Goal: Task Accomplishment & Management: Use online tool/utility

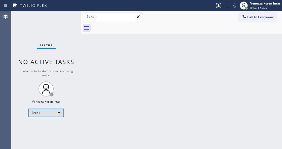
click at [44, 111] on div "Break" at bounding box center [45, 113] width 35 height 8
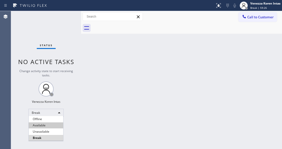
click at [46, 125] on li "Available" at bounding box center [46, 126] width 34 height 6
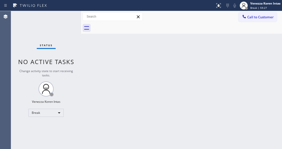
drag, startPoint x: 127, startPoint y: 106, endPoint x: 6, endPoint y: 45, distance: 135.4
click at [125, 105] on div "Back to Dashboard Change Sender ID Customers Technicians Select a contact Outbo…" at bounding box center [181, 80] width 201 height 138
click at [89, 49] on div "Back to Dashboard Change Sender ID Customers Technicians Select a contact Outbo…" at bounding box center [181, 80] width 201 height 138
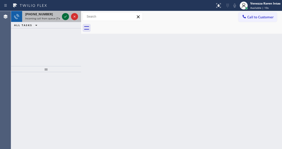
click at [65, 16] on icon at bounding box center [65, 17] width 6 height 6
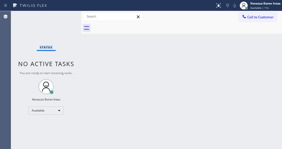
drag, startPoint x: 65, startPoint y: 16, endPoint x: 65, endPoint y: 28, distance: 12.1
click at [65, 23] on div "Status No active tasks You are ready to start receiving tasks. Venezza Koren In…" at bounding box center [46, 80] width 70 height 138
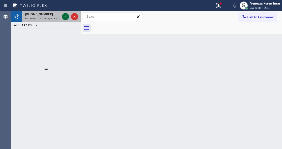
click at [66, 16] on icon at bounding box center [65, 17] width 6 height 6
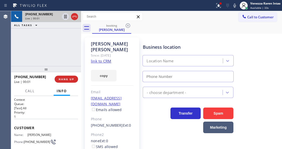
type input "[PHONE_NUMBER]"
click at [110, 59] on link "link to CRM" at bounding box center [101, 61] width 20 height 5
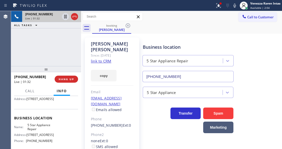
scroll to position [50, 0]
drag, startPoint x: 26, startPoint y: 131, endPoint x: 38, endPoint y: 136, distance: 13.1
click at [38, 131] on div "Name: 5 Star Appliance Repair" at bounding box center [33, 127] width 38 height 8
copy span "5 Star Appliance Repair"
click at [235, 7] on icon at bounding box center [235, 6] width 6 height 6
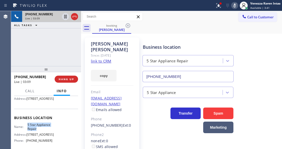
click at [235, 7] on icon at bounding box center [235, 6] width 6 height 6
click at [216, 4] on icon at bounding box center [219, 6] width 6 height 6
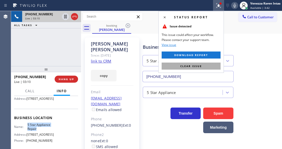
click at [202, 63] on button "Clear issue" at bounding box center [191, 66] width 59 height 7
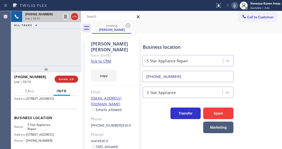
click at [228, 36] on div "[PERSON_NAME] Since: [DATE] link to CRM copy Email [EMAIL_ADDRESS][DOMAIN_NAME]…" at bounding box center [181, 115] width 198 height 161
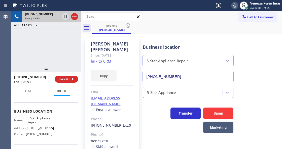
scroll to position [84, 0]
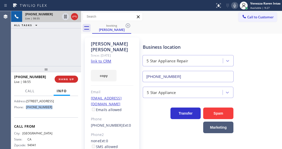
drag, startPoint x: 54, startPoint y: 115, endPoint x: 26, endPoint y: 115, distance: 27.7
click at [26, 111] on div "Name: 5 Star Appliance Repair Address: [STREET_ADDRESS] Phone: [PHONE_NUMBER]" at bounding box center [46, 101] width 64 height 22
copy div "[PHONE_NUMBER]"
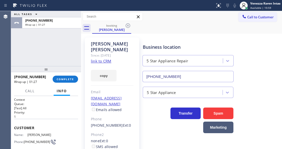
scroll to position [0, 0]
drag, startPoint x: 32, startPoint y: 146, endPoint x: 25, endPoint y: 138, distance: 10.5
click at [25, 138] on div "Name: [PERSON_NAME] Phone: [PHONE_NUMBER] Address: [STREET_ADDRESS]" at bounding box center [33, 143] width 38 height 20
copy span "415) 238-6500"
click at [107, 89] on div "Email" at bounding box center [112, 92] width 43 height 6
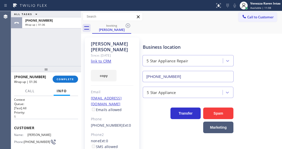
click at [70, 83] on div "[PHONE_NUMBER] Wrap up | 01:36 COMPLETE" at bounding box center [46, 79] width 64 height 13
click at [66, 81] on span "COMPLETE" at bounding box center [65, 80] width 17 height 4
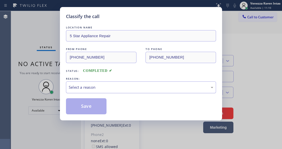
click at [105, 90] on div "Select a reason" at bounding box center [141, 88] width 145 height 6
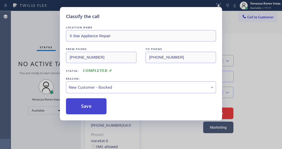
click at [100, 107] on button "Save" at bounding box center [86, 106] width 41 height 16
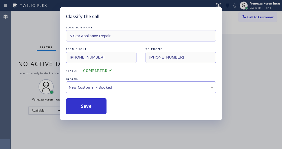
click at [11, 56] on div "Classify the call LOCATION NAME 5 Star Appliance Repair FROM PHONE [PHONE_NUMBE…" at bounding box center [141, 74] width 282 height 149
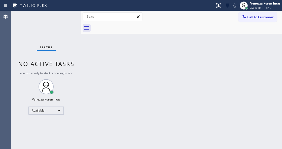
drag, startPoint x: 49, startPoint y: 29, endPoint x: 52, endPoint y: 36, distance: 7.5
click at [49, 29] on div "Status No active tasks You are ready to start receiving tasks. Venezza Koren In…" at bounding box center [46, 80] width 70 height 138
click at [138, 54] on div "Back to Dashboard Change Sender ID Customers Technicians Select a contact Outbo…" at bounding box center [181, 80] width 201 height 138
click at [119, 66] on div "Back to Dashboard Change Sender ID Customers Technicians Select a contact Outbo…" at bounding box center [181, 80] width 201 height 138
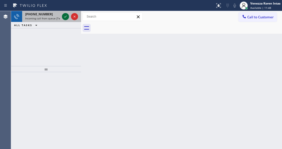
click at [65, 16] on icon at bounding box center [65, 17] width 6 height 6
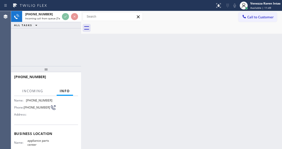
scroll to position [67, 0]
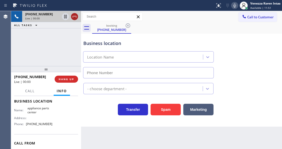
click at [74, 13] on button at bounding box center [74, 16] width 7 height 7
type input "[PHONE_NUMBER]"
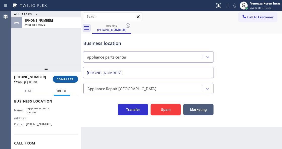
click at [73, 80] on button "COMPLETE" at bounding box center [65, 79] width 25 height 7
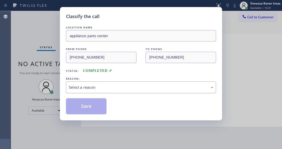
click at [109, 87] on div "Select a reason" at bounding box center [141, 88] width 145 height 6
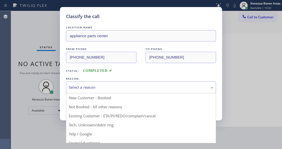
drag, startPoint x: 111, startPoint y: 128, endPoint x: 98, endPoint y: 109, distance: 23.0
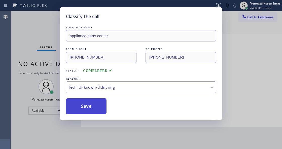
click at [94, 105] on button "Save" at bounding box center [86, 106] width 41 height 16
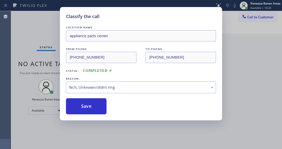
click at [44, 28] on div "Classify the call LOCATION NAME Same Day Subzero Repair [GEOGRAPHIC_DATA] FROM …" at bounding box center [146, 80] width 271 height 138
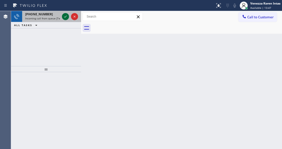
click at [65, 16] on icon at bounding box center [65, 17] width 6 height 6
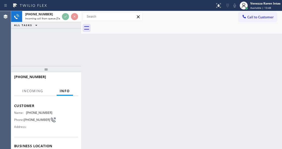
scroll to position [50, 0]
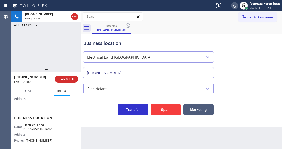
type input "[PHONE_NUMBER]"
click at [62, 26] on div "ALL TASKS ALL TASKS ACTIVE TASKS TASKS IN WRAP UP" at bounding box center [46, 25] width 70 height 6
click at [259, 39] on div "Business location Electrical [GEOGRAPHIC_DATA] [PHONE_NUMBER]" at bounding box center [181, 56] width 198 height 46
click at [199, 35] on div "Business location Electrical [GEOGRAPHIC_DATA] [PHONE_NUMBER]" at bounding box center [181, 56] width 198 height 46
click at [104, 113] on div "Transfer Spam Marketing" at bounding box center [148, 108] width 132 height 14
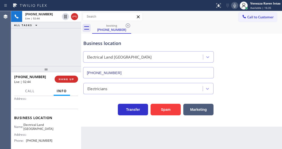
drag, startPoint x: 61, startPoint y: 36, endPoint x: 135, endPoint y: 31, distance: 73.9
click at [61, 36] on div "[PHONE_NUMBER] Live | 02:44 ALL TASKS ALL TASKS ACTIVE TASKS TASKS IN WRAP UP" at bounding box center [46, 38] width 70 height 55
click at [235, 5] on icon at bounding box center [235, 6] width 6 height 6
click at [233, 6] on icon at bounding box center [235, 6] width 6 height 6
click at [233, 5] on icon at bounding box center [235, 6] width 6 height 6
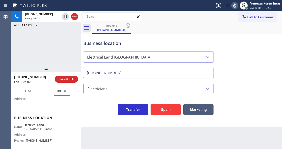
click at [236, 5] on icon at bounding box center [235, 6] width 6 height 6
click at [233, 8] on icon at bounding box center [235, 6] width 6 height 6
click at [235, 8] on icon at bounding box center [235, 6] width 6 height 6
click at [101, 123] on div "Business location Electrical Land [GEOGRAPHIC_DATA] [PHONE_NUMBER] Electricians…" at bounding box center [181, 80] width 201 height 93
click at [235, 7] on icon at bounding box center [234, 6] width 3 height 4
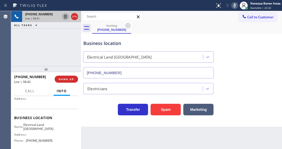
click at [65, 18] on icon at bounding box center [65, 17] width 6 height 6
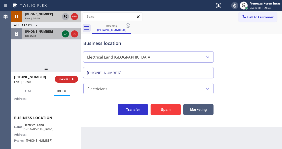
click at [65, 32] on icon at bounding box center [65, 34] width 6 height 6
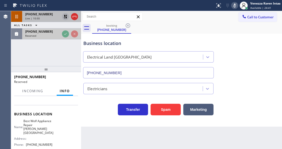
scroll to position [54, 0]
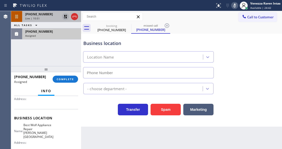
click at [63, 34] on div "Assigned" at bounding box center [51, 36] width 53 height 4
type input "[PHONE_NUMBER]"
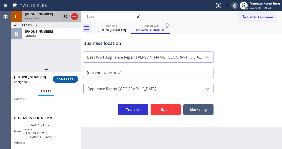
click at [67, 80] on span "COMPLETE" at bounding box center [65, 80] width 17 height 4
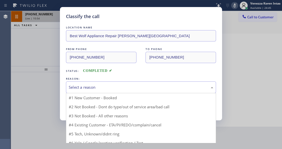
click at [126, 91] on div "Select a reason" at bounding box center [141, 88] width 150 height 12
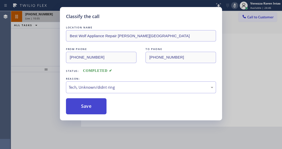
click at [102, 108] on button "Save" at bounding box center [86, 106] width 41 height 16
click at [43, 17] on div "Live | 10:55" at bounding box center [42, 19] width 35 height 4
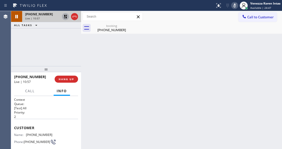
click at [43, 18] on div "Live | 10:57" at bounding box center [42, 19] width 35 height 4
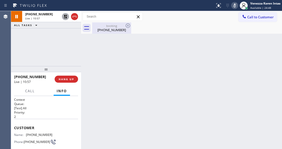
click at [105, 31] on div "[PHONE_NUMBER]" at bounding box center [112, 30] width 38 height 5
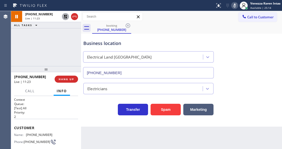
click at [233, 6] on icon at bounding box center [235, 6] width 6 height 6
click at [64, 18] on icon at bounding box center [65, 17] width 6 height 6
drag, startPoint x: 51, startPoint y: 134, endPoint x: 27, endPoint y: 134, distance: 23.4
click at [27, 134] on span "[PHONE_NUMBER]" at bounding box center [39, 135] width 26 height 4
copy span "[PHONE_NUMBER]"
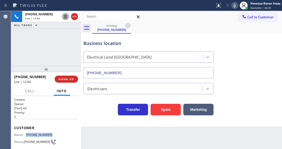
click at [233, 7] on icon at bounding box center [235, 6] width 6 height 6
click at [233, 6] on rect at bounding box center [235, 5] width 4 height 4
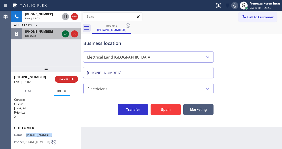
click at [66, 34] on icon at bounding box center [65, 34] width 6 height 6
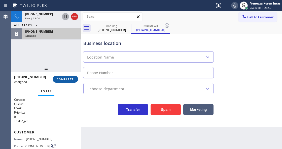
type input "[PHONE_NUMBER]"
click at [70, 79] on span "COMPLETE" at bounding box center [65, 80] width 17 height 4
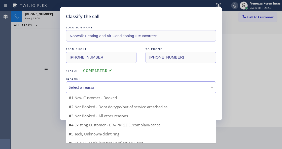
drag, startPoint x: 107, startPoint y: 93, endPoint x: 105, endPoint y: 88, distance: 5.4
click at [105, 88] on div "Select a reason" at bounding box center [141, 88] width 145 height 6
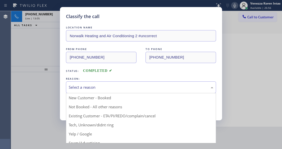
drag, startPoint x: 102, startPoint y: 129, endPoint x: 93, endPoint y: 112, distance: 19.8
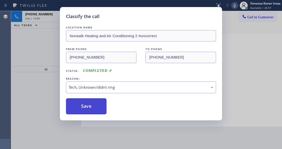
click at [92, 111] on button "Save" at bounding box center [86, 106] width 41 height 16
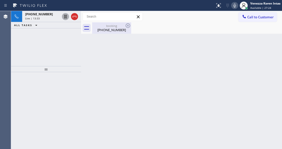
click at [109, 31] on div "[PHONE_NUMBER]" at bounding box center [112, 30] width 38 height 5
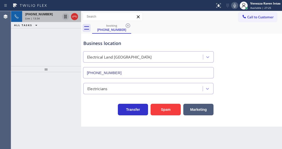
click at [37, 20] on div "[PHONE_NUMBER] Live | 13:34" at bounding box center [41, 16] width 39 height 11
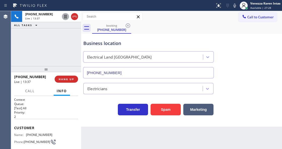
drag, startPoint x: 233, startPoint y: 6, endPoint x: 230, endPoint y: 8, distance: 3.8
click at [233, 6] on icon at bounding box center [234, 6] width 3 height 4
click at [64, 17] on icon at bounding box center [65, 17] width 3 height 4
click at [178, 36] on div "Business location Electrical [GEOGRAPHIC_DATA] [PHONE_NUMBER]" at bounding box center [148, 57] width 132 height 44
click at [235, 2] on button at bounding box center [234, 5] width 7 height 7
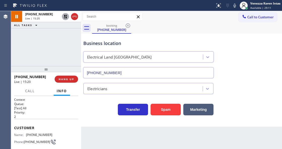
click at [64, 17] on icon at bounding box center [66, 17] width 4 height 4
click at [157, 32] on div "booking [PHONE_NUMBER]" at bounding box center [187, 27] width 190 height 11
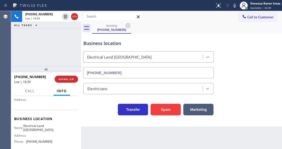
scroll to position [67, 0]
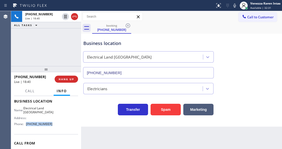
drag, startPoint x: 50, startPoint y: 124, endPoint x: 27, endPoint y: 125, distance: 23.4
click at [27, 125] on span "[PHONE_NUMBER]" at bounding box center [39, 124] width 26 height 4
copy span "[PHONE_NUMBER]"
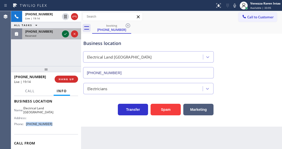
click at [67, 32] on icon at bounding box center [65, 34] width 6 height 6
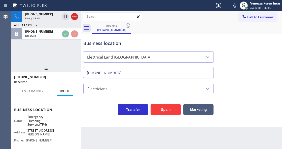
scroll to position [75, 0]
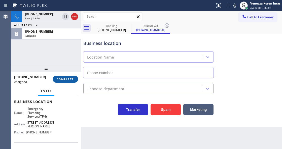
type input "[PHONE_NUMBER]"
click at [70, 79] on span "COMPLETE" at bounding box center [65, 80] width 17 height 4
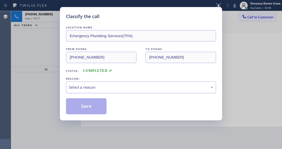
click at [112, 90] on div "Select a reason" at bounding box center [141, 88] width 145 height 6
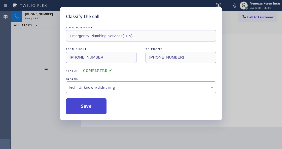
click at [100, 109] on button "Save" at bounding box center [86, 106] width 41 height 16
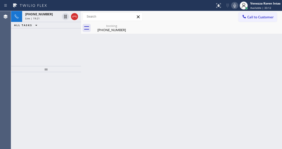
click at [234, 6] on icon at bounding box center [235, 6] width 6 height 6
click at [98, 149] on div "Back to Dashboard Change Sender ID Customers Technicians Select a contact Outbo…" at bounding box center [181, 80] width 201 height 138
drag, startPoint x: 235, startPoint y: 5, endPoint x: 232, endPoint y: 16, distance: 11.4
click at [235, 5] on icon at bounding box center [234, 6] width 3 height 4
click at [104, 26] on div "booking" at bounding box center [112, 26] width 38 height 4
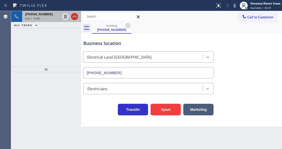
click at [38, 17] on span "Live | 19:46" at bounding box center [32, 19] width 15 height 4
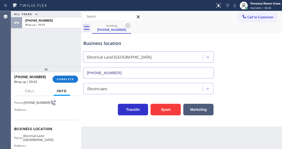
scroll to position [50, 0]
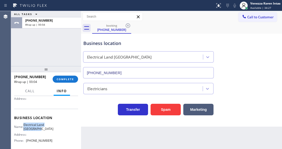
drag, startPoint x: 26, startPoint y: 124, endPoint x: 44, endPoint y: 128, distance: 18.7
click at [44, 128] on div "Name: Electrical Land [GEOGRAPHIC_DATA]" at bounding box center [33, 127] width 38 height 8
copy span "Electrical Land [GEOGRAPHIC_DATA]"
click at [65, 79] on span "COMPLETE" at bounding box center [65, 80] width 17 height 4
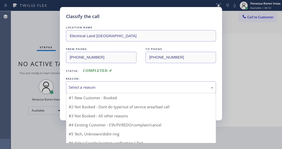
click at [105, 90] on div "Select a reason" at bounding box center [141, 88] width 145 height 6
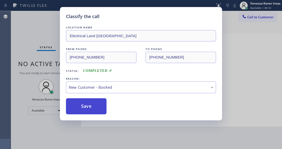
click at [99, 101] on button "Save" at bounding box center [86, 106] width 41 height 16
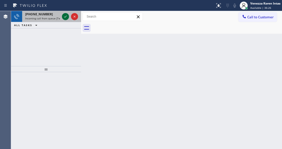
click at [66, 19] on icon at bounding box center [65, 17] width 6 height 6
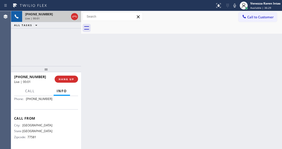
scroll to position [67, 0]
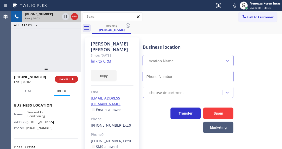
type input "[PHONE_NUMBER]"
click at [109, 59] on link "link to CRM" at bounding box center [101, 61] width 20 height 5
click at [171, 28] on div "booking [PERSON_NAME]" at bounding box center [187, 27] width 190 height 11
click at [101, 59] on link "link to CRM" at bounding box center [101, 61] width 20 height 5
click at [233, 7] on icon at bounding box center [235, 6] width 6 height 6
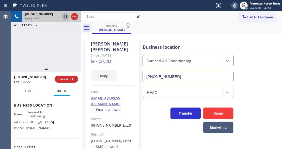
click at [64, 18] on icon at bounding box center [65, 17] width 3 height 4
click at [236, 4] on icon at bounding box center [235, 6] width 6 height 6
click at [63, 16] on icon at bounding box center [65, 17] width 6 height 6
click at [235, 5] on icon at bounding box center [235, 6] width 6 height 6
click at [65, 18] on icon at bounding box center [65, 17] width 6 height 6
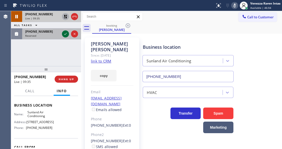
click at [66, 33] on icon at bounding box center [65, 34] width 6 height 6
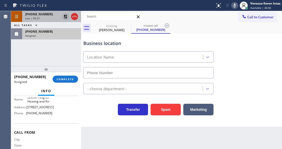
scroll to position [88, 0]
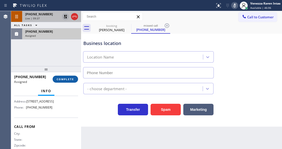
type input "[PHONE_NUMBER]"
click at [68, 78] on span "COMPLETE" at bounding box center [65, 80] width 17 height 4
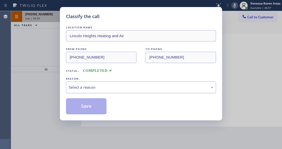
click at [140, 88] on div "Select a reason" at bounding box center [141, 88] width 145 height 6
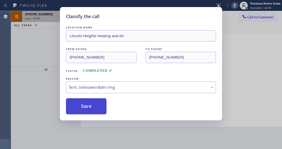
click at [98, 104] on button "Save" at bounding box center [86, 106] width 41 height 16
type input "[PHONE_NUMBER]"
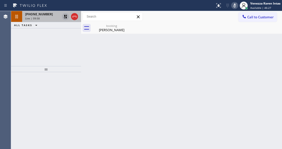
click at [235, 7] on icon at bounding box center [234, 6] width 3 height 4
click at [64, 17] on icon at bounding box center [65, 17] width 6 height 6
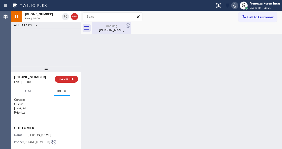
click at [110, 28] on div "[PERSON_NAME]" at bounding box center [112, 30] width 38 height 5
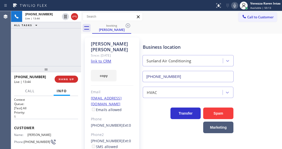
click at [128, 75] on div "copy" at bounding box center [112, 72] width 43 height 17
click at [233, 6] on icon at bounding box center [235, 6] width 6 height 6
click at [233, 8] on icon at bounding box center [235, 6] width 6 height 6
click at [106, 53] on div "Since: [DATE]" at bounding box center [112, 56] width 43 height 6
drag, startPoint x: 131, startPoint y: 43, endPoint x: 131, endPoint y: 56, distance: 13.3
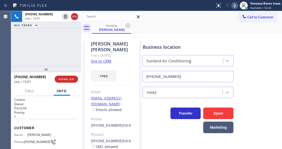
click at [131, 43] on div "[PERSON_NAME]" at bounding box center [112, 47] width 43 height 12
click at [63, 34] on icon at bounding box center [65, 34] width 6 height 6
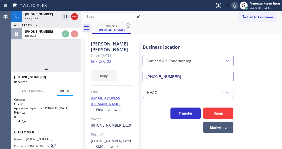
scroll to position [17, 0]
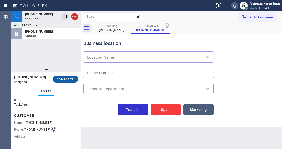
type input "[PHONE_NUMBER]"
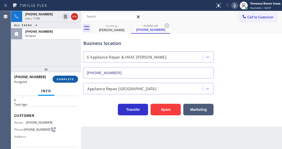
click at [70, 79] on span "COMPLETE" at bounding box center [65, 80] width 17 height 4
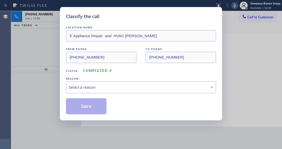
click at [106, 84] on div "Select a reason" at bounding box center [141, 88] width 150 height 12
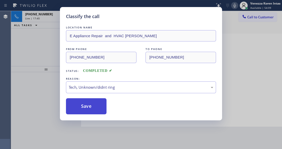
click at [100, 109] on button "Save" at bounding box center [86, 106] width 41 height 16
type input "[PHONE_NUMBER]"
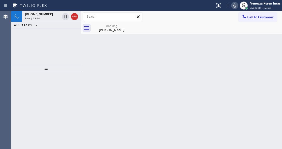
click at [236, 5] on icon at bounding box center [235, 6] width 6 height 6
click at [152, 75] on div "Back to Dashboard Change Sender ID Customers Technicians Select a contact Outbo…" at bounding box center [181, 80] width 201 height 138
click at [116, 26] on div "booking" at bounding box center [112, 26] width 38 height 4
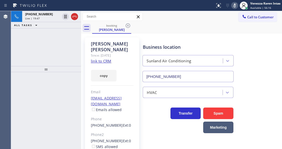
click at [235, 4] on icon at bounding box center [235, 6] width 6 height 6
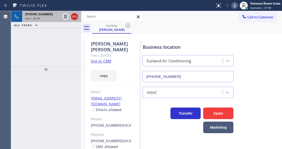
click at [46, 19] on div "Live | 20:39" at bounding box center [42, 19] width 35 height 4
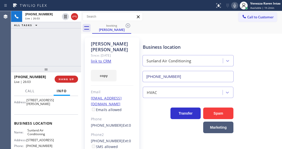
scroll to position [67, 0]
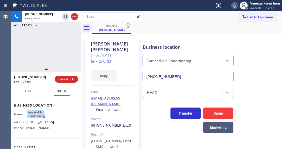
drag, startPoint x: 27, startPoint y: 118, endPoint x: 45, endPoint y: 124, distance: 19.0
click at [45, 118] on span "Sunland Air Conditioning" at bounding box center [39, 115] width 25 height 8
copy span "Sunland Air Conditioning"
click at [78, 63] on div "[PHONE_NUMBER] Live | 26:45 ALL TASKS ALL TASKS ACTIVE TASKS TASKS IN WRAP UP" at bounding box center [46, 38] width 70 height 55
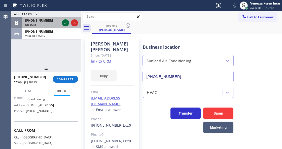
click at [66, 23] on icon at bounding box center [65, 23] width 6 height 6
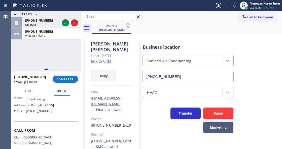
scroll to position [88, 0]
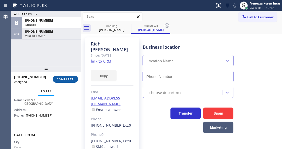
type input "[PHONE_NUMBER]"
click at [72, 81] on button "COMPLETE" at bounding box center [65, 79] width 25 height 7
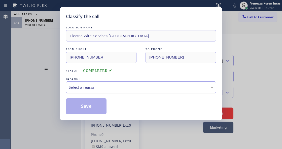
click at [111, 89] on div "Select a reason" at bounding box center [141, 88] width 145 height 6
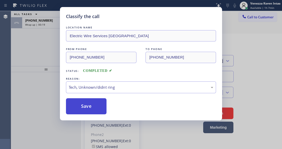
click at [89, 106] on button "Save" at bounding box center [86, 106] width 41 height 16
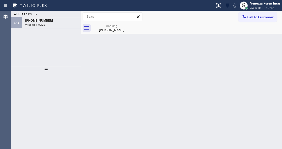
click at [44, 26] on div "[PHONE_NUMBER] Wrap up | 00:20" at bounding box center [50, 22] width 57 height 11
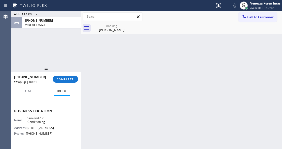
scroll to position [67, 0]
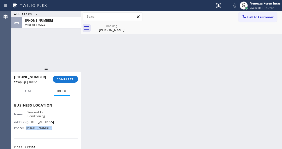
drag, startPoint x: 51, startPoint y: 138, endPoint x: 25, endPoint y: 140, distance: 26.2
click at [25, 132] on div "Name: Sunland Air Conditioning Address: [STREET_ADDRESS] Phone: [PHONE_NUMBER]" at bounding box center [46, 122] width 64 height 22
copy div "[PHONE_NUMBER]"
click at [59, 26] on div "Wrap up | 02:47" at bounding box center [51, 25] width 53 height 4
drag, startPoint x: 65, startPoint y: 82, endPoint x: 72, endPoint y: 82, distance: 6.3
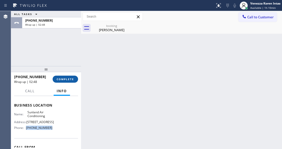
click at [67, 82] on button "COMPLETE" at bounding box center [65, 79] width 25 height 7
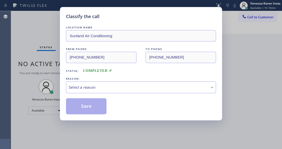
click at [110, 82] on div "Select a reason" at bounding box center [141, 88] width 150 height 12
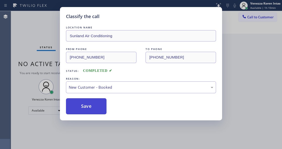
click at [99, 101] on button "Save" at bounding box center [86, 106] width 41 height 16
click at [251, 6] on div "Classify the call LOCATION NAME Sunland Air Conditioning FROM PHONE [PHONE_NUMB…" at bounding box center [141, 74] width 282 height 149
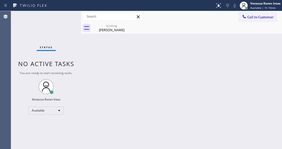
click at [251, 6] on span "Available | 1h 10min" at bounding box center [262, 8] width 25 height 4
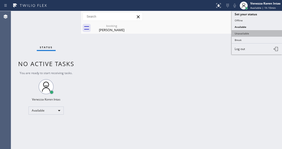
click at [248, 31] on button "Unavailable" at bounding box center [257, 33] width 50 height 7
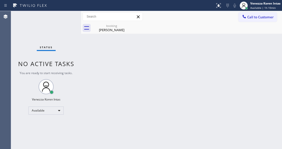
click at [112, 22] on div "Call to Customer Outbound call Location [GEOGRAPHIC_DATA] Cool Touch HVAC Your …" at bounding box center [181, 16] width 201 height 11
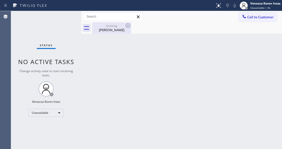
click at [110, 26] on div "booking" at bounding box center [112, 26] width 38 height 4
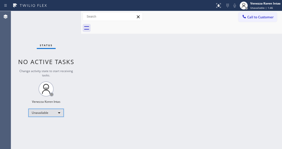
click at [49, 112] on div "Unavailable" at bounding box center [45, 113] width 35 height 8
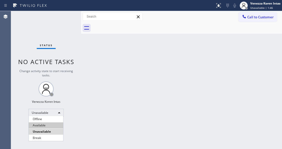
click at [50, 126] on li "Available" at bounding box center [46, 126] width 34 height 6
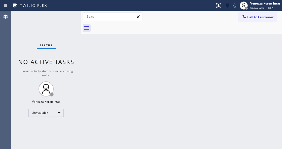
click at [102, 105] on div "Back to Dashboard Change Sender ID Customers Technicians Select a contact Outbo…" at bounding box center [181, 80] width 201 height 138
drag, startPoint x: 66, startPoint y: 33, endPoint x: 71, endPoint y: 39, distance: 7.1
click at [66, 33] on div "Status No active tasks Change activity state to start receiving tasks. Venezza …" at bounding box center [46, 80] width 70 height 138
click at [46, 114] on div "Unavailable" at bounding box center [45, 113] width 35 height 8
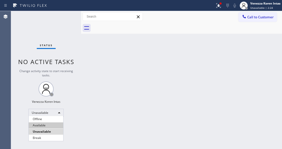
click at [40, 125] on li "Available" at bounding box center [46, 126] width 34 height 6
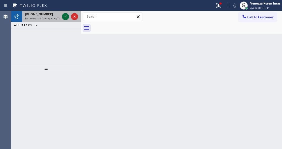
click at [63, 15] on icon at bounding box center [65, 17] width 6 height 6
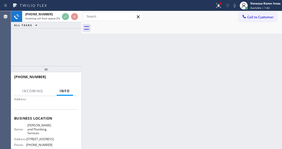
scroll to position [50, 0]
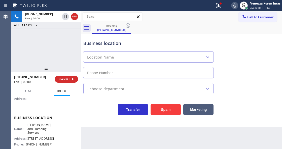
type input "[PHONE_NUMBER]"
click at [73, 46] on div "[PHONE_NUMBER] Live | 00:00 ALL TASKS ALL TASKS ACTIVE TASKS TASKS IN WRAP UP" at bounding box center [46, 38] width 70 height 55
click at [219, 4] on div at bounding box center [220, 3] width 3 height 3
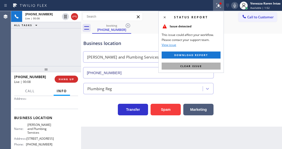
click at [206, 65] on button "Clear issue" at bounding box center [191, 66] width 59 height 7
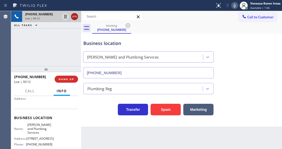
click at [78, 14] on div at bounding box center [74, 17] width 7 height 6
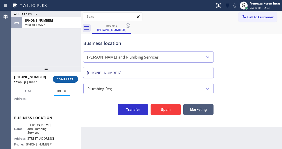
click at [66, 80] on span "COMPLETE" at bounding box center [65, 80] width 17 height 4
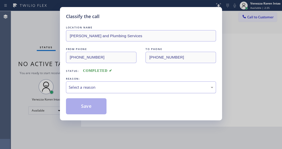
click at [109, 89] on div "Select a reason" at bounding box center [141, 88] width 145 height 6
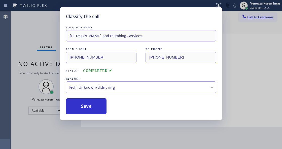
click at [98, 110] on button "Save" at bounding box center [86, 106] width 41 height 16
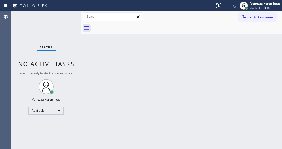
click at [66, 85] on div "Status No active tasks You are ready to start receiving tasks. Venezza Koren In…" at bounding box center [46, 80] width 70 height 138
click at [69, 37] on div "Status No active tasks You are ready to start receiving tasks. Venezza Koren In…" at bounding box center [46, 80] width 70 height 138
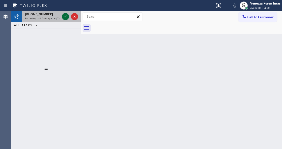
click at [66, 18] on icon at bounding box center [65, 17] width 6 height 6
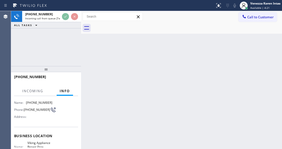
scroll to position [67, 0]
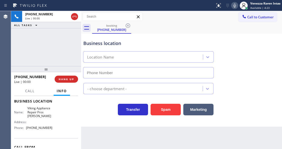
type input "[PHONE_NUMBER]"
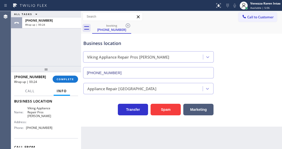
click at [56, 57] on div "ALL TASKS ALL TASKS ACTIVE TASKS TASKS IN WRAP UP [PHONE_NUMBER] Wrap up | 00:24" at bounding box center [46, 38] width 70 height 55
click at [63, 38] on div "ALL TASKS ALL TASKS ACTIVE TASKS TASKS IN WRAP UP [PHONE_NUMBER] Wrap up | 00:29" at bounding box center [46, 38] width 70 height 55
click at [54, 80] on button "COMPLETE" at bounding box center [65, 79] width 25 height 7
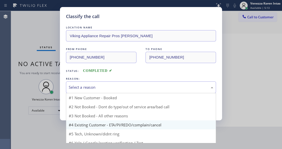
drag, startPoint x: 111, startPoint y: 88, endPoint x: 115, endPoint y: 118, distance: 29.7
click at [111, 88] on div "Select a reason" at bounding box center [141, 88] width 145 height 6
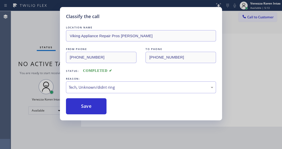
click at [102, 109] on button "Save" at bounding box center [86, 106] width 41 height 16
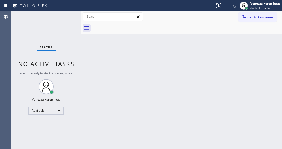
click at [140, 34] on div "Back to Dashboard Change Sender ID Customers Technicians Select a contact Outbo…" at bounding box center [181, 80] width 201 height 138
click at [20, 28] on div "Status No active tasks You are ready to start receiving tasks. Venezza Koren In…" at bounding box center [46, 80] width 70 height 138
click at [61, 25] on div "Status No active tasks You are ready to start receiving tasks. Venezza Koren In…" at bounding box center [46, 80] width 70 height 138
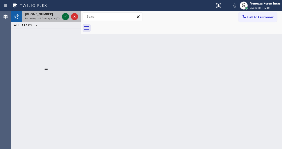
click at [63, 15] on icon at bounding box center [65, 17] width 6 height 6
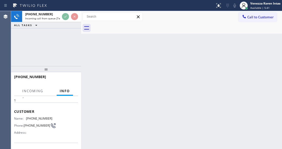
scroll to position [50, 0]
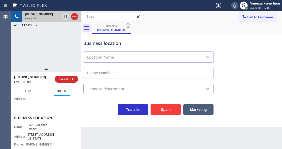
click at [60, 17] on div "Live | 00:01" at bounding box center [42, 19] width 35 height 4
type input "[PHONE_NUMBER]"
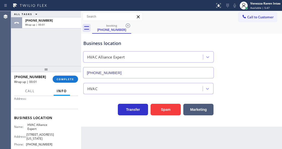
click at [120, 40] on div "Business location HVAC Alliance Expert [PHONE_NUMBER]" at bounding box center [148, 57] width 132 height 44
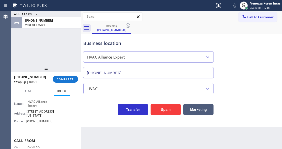
scroll to position [96, 0]
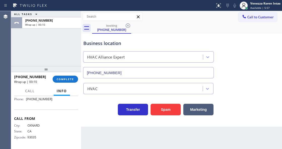
drag, startPoint x: 135, startPoint y: 38, endPoint x: 114, endPoint y: 114, distance: 78.5
click at [135, 42] on div "Business location HVAC Alliance Expert [PHONE_NUMBER]" at bounding box center [148, 57] width 132 height 44
click at [97, 112] on div "Transfer Spam Marketing" at bounding box center [148, 108] width 132 height 14
click at [101, 113] on div "Transfer Spam Marketing" at bounding box center [148, 108] width 132 height 14
click at [102, 113] on div "Transfer Spam Marketing" at bounding box center [148, 108] width 132 height 14
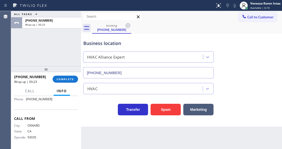
click at [126, 48] on div "Business location HVAC Alliance Expert [PHONE_NUMBER]" at bounding box center [148, 57] width 132 height 44
click at [127, 48] on div "Business location HVAC Alliance Expert [PHONE_NUMBER]" at bounding box center [148, 57] width 132 height 44
click at [123, 43] on div "Business location" at bounding box center [148, 43] width 130 height 7
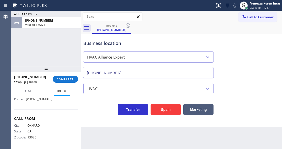
click at [116, 44] on div "Business location" at bounding box center [148, 43] width 130 height 7
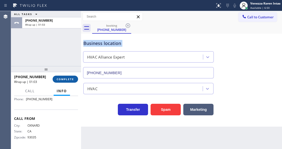
click at [76, 81] on button "COMPLETE" at bounding box center [65, 79] width 25 height 7
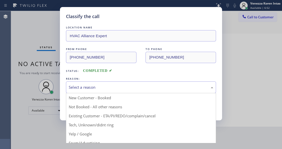
click at [88, 88] on div "Select a reason" at bounding box center [141, 88] width 145 height 6
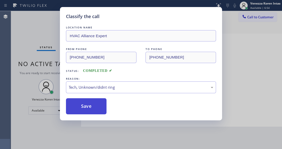
click at [90, 108] on button "Save" at bounding box center [86, 106] width 41 height 16
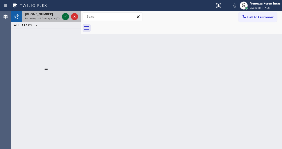
click at [65, 19] on icon at bounding box center [65, 17] width 6 height 6
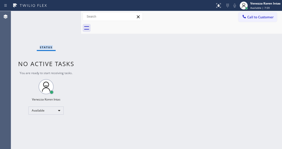
click at [65, 19] on div "Status No active tasks You are ready to start receiving tasks. Venezza Koren In…" at bounding box center [46, 80] width 70 height 138
drag, startPoint x: 174, startPoint y: 88, endPoint x: 212, endPoint y: 50, distance: 54.0
click at [175, 87] on div "Back to Dashboard Change Sender ID Customers Technicians Select a contact Outbo…" at bounding box center [181, 80] width 201 height 138
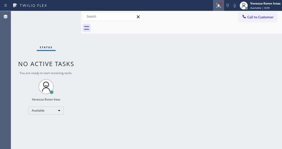
click at [220, 7] on icon at bounding box center [219, 6] width 6 height 6
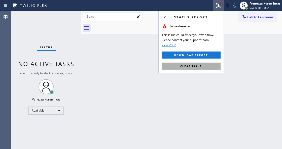
click at [194, 67] on span "Clear issue" at bounding box center [191, 66] width 22 height 4
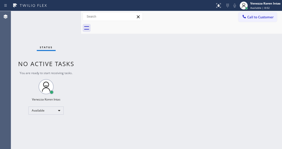
click at [59, 20] on div "Status No active tasks You are ready to start receiving tasks. Venezza Koren In…" at bounding box center [46, 80] width 70 height 138
click at [57, 16] on div "Status No active tasks You are ready to start receiving tasks. Venezza Koren In…" at bounding box center [46, 80] width 70 height 138
click at [33, 24] on div "Status No active tasks You are ready to start receiving tasks. Venezza Koren In…" at bounding box center [46, 80] width 70 height 138
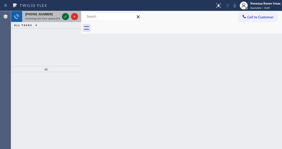
click at [66, 19] on icon at bounding box center [65, 17] width 6 height 6
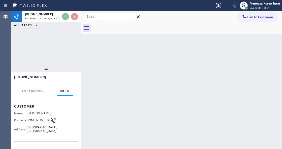
scroll to position [50, 0]
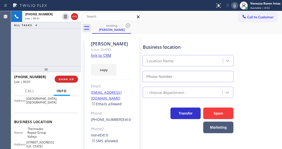
type input "[PHONE_NUMBER]"
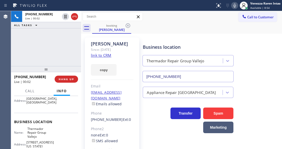
click at [107, 56] on link "link to CRM" at bounding box center [101, 55] width 20 height 5
click at [149, 23] on div "booking [PERSON_NAME]" at bounding box center [187, 27] width 190 height 11
click at [81, 37] on div at bounding box center [81, 80] width 0 height 138
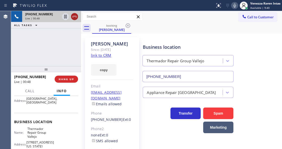
click at [76, 16] on icon at bounding box center [75, 17] width 6 height 6
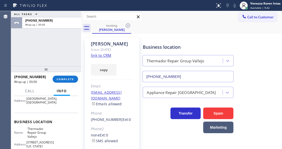
click at [45, 34] on div "ALL TASKS ALL TASKS ACTIVE TASKS TASKS IN WRAP UP [PHONE_NUMBER] Wrap up | 00:00" at bounding box center [46, 38] width 70 height 55
click at [46, 84] on div "[PHONE_NUMBER] Wrap up | 00:18" at bounding box center [33, 79] width 39 height 13
click at [51, 82] on div "[PHONE_NUMBER] Wrap up | 00:19" at bounding box center [33, 79] width 39 height 13
click at [61, 81] on span "COMPLETE" at bounding box center [65, 80] width 17 height 4
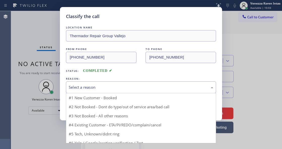
drag, startPoint x: 92, startPoint y: 90, endPoint x: 94, endPoint y: 117, distance: 26.8
click at [92, 90] on div "Select a reason" at bounding box center [141, 88] width 145 height 6
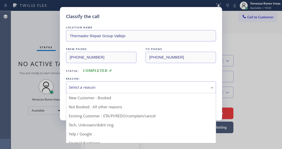
drag, startPoint x: 105, startPoint y: 119, endPoint x: 93, endPoint y: 111, distance: 14.3
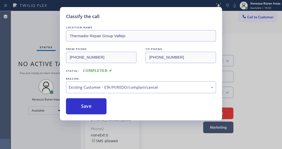
click at [92, 111] on button "Save" at bounding box center [86, 106] width 41 height 16
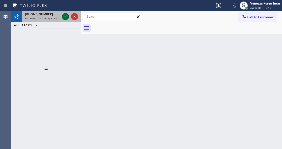
drag, startPoint x: 60, startPoint y: 12, endPoint x: 63, endPoint y: 17, distance: 5.7
click at [62, 16] on div "[PHONE_NUMBER] Incoming call from queue [Test] All" at bounding box center [46, 16] width 70 height 11
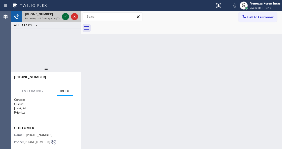
click at [64, 17] on icon at bounding box center [65, 17] width 3 height 2
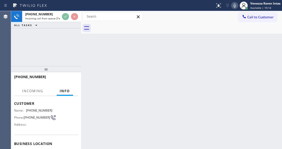
scroll to position [50, 0]
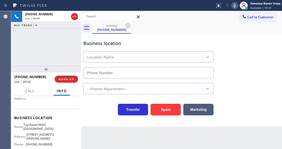
type input "[PHONE_NUMBER]"
click at [104, 114] on div "Transfer Spam Marketing" at bounding box center [148, 108] width 132 height 14
click at [99, 115] on div "Transfer Spam Marketing" at bounding box center [148, 108] width 132 height 14
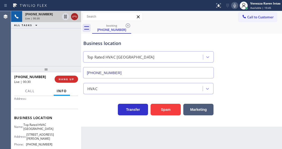
click at [75, 16] on icon at bounding box center [75, 17] width 6 height 6
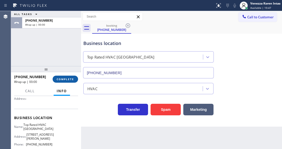
click at [71, 79] on span "COMPLETE" at bounding box center [65, 80] width 17 height 4
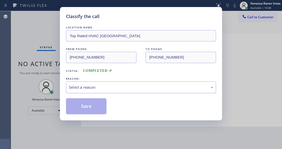
click at [109, 90] on div "Select a reason" at bounding box center [141, 88] width 145 height 6
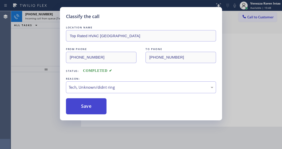
click at [96, 110] on button "Save" at bounding box center [86, 106] width 41 height 16
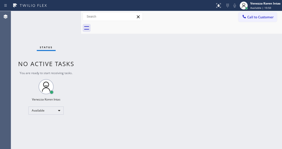
click at [66, 16] on div "Status No active tasks You are ready to start receiving tasks. Venezza Koren In…" at bounding box center [46, 80] width 70 height 138
drag, startPoint x: 110, startPoint y: 84, endPoint x: 58, endPoint y: 66, distance: 55.2
click at [110, 84] on div "Back to Dashboard Change Sender ID Customers Technicians Select a contact Outbo…" at bounding box center [181, 80] width 201 height 138
click at [37, 43] on div "Status No active tasks You are ready to start receiving tasks. Venezza Koren In…" at bounding box center [46, 80] width 70 height 138
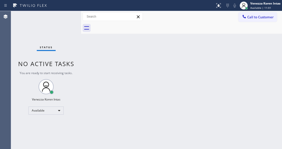
click at [41, 44] on div "Status No active tasks You are ready to start receiving tasks. Venezza Koren In…" at bounding box center [46, 80] width 70 height 138
click at [127, 56] on div "Back to Dashboard Change Sender ID Customers Technicians Select a contact Outbo…" at bounding box center [181, 80] width 201 height 138
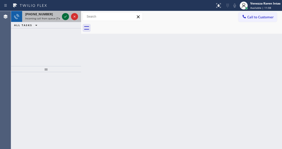
click at [65, 18] on icon at bounding box center [65, 17] width 6 height 6
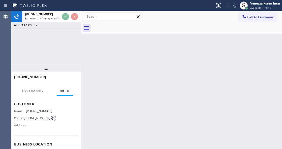
scroll to position [50, 0]
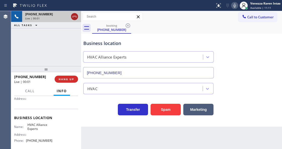
type input "[PHONE_NUMBER]"
click at [76, 18] on icon at bounding box center [75, 17] width 6 height 6
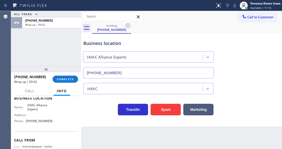
scroll to position [92, 0]
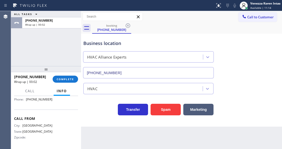
click at [169, 30] on div "booking [PHONE_NUMBER]" at bounding box center [187, 27] width 190 height 11
click at [123, 63] on div "HVAC Alliance Experts [PHONE_NUMBER]" at bounding box center [148, 63] width 130 height 29
click at [74, 80] on button "COMPLETE" at bounding box center [65, 79] width 25 height 7
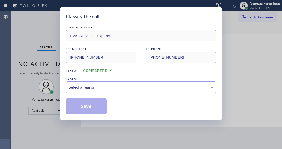
click at [110, 93] on div "Select a reason" at bounding box center [141, 88] width 150 height 12
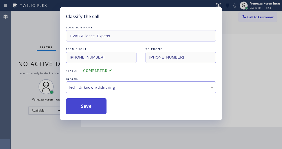
click at [89, 106] on button "Save" at bounding box center [86, 106] width 41 height 16
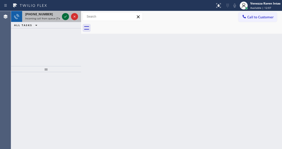
drag, startPoint x: 67, startPoint y: 13, endPoint x: 67, endPoint y: 18, distance: 5.3
click at [67, 13] on div at bounding box center [70, 16] width 18 height 11
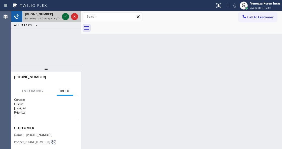
click at [67, 18] on icon at bounding box center [65, 17] width 6 height 6
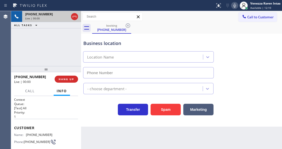
type input "[PHONE_NUMBER]"
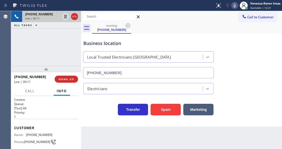
click at [69, 39] on div "[PHONE_NUMBER] Live | 00:11 ALL TASKS ALL TASKS ACTIVE TASKS TASKS IN WRAP UP" at bounding box center [46, 38] width 70 height 55
click at [235, 5] on icon at bounding box center [235, 6] width 6 height 6
click at [65, 17] on icon at bounding box center [65, 17] width 6 height 6
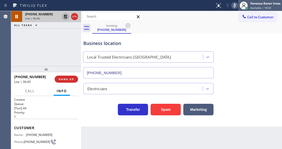
click at [238, 4] on div at bounding box center [243, 5] width 11 height 11
click at [234, 7] on icon at bounding box center [235, 6] width 6 height 6
click at [61, 17] on div at bounding box center [70, 16] width 18 height 11
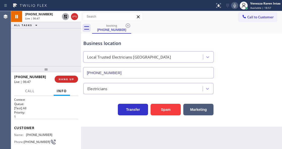
click at [65, 18] on icon at bounding box center [65, 17] width 6 height 6
click at [166, 127] on div "Back to Dashboard Change Sender ID Customers Technicians Select a contact Outbo…" at bounding box center [181, 80] width 201 height 138
click at [163, 148] on div "Back to Dashboard Change Sender ID Customers Technicians Select a contact Outbo…" at bounding box center [181, 80] width 201 height 138
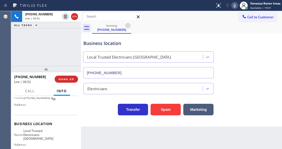
scroll to position [50, 0]
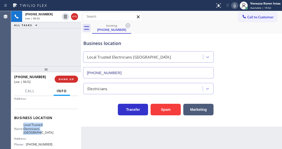
drag, startPoint x: 29, startPoint y: 124, endPoint x: 45, endPoint y: 134, distance: 18.4
click at [45, 134] on div "Name: Local Trusted Electricians [GEOGRAPHIC_DATA]" at bounding box center [33, 129] width 38 height 12
copy span "Local Trusted Electricians [GEOGRAPHIC_DATA]"
drag, startPoint x: 143, startPoint y: 7, endPoint x: 210, endPoint y: 7, distance: 67.0
click at [143, 7] on div at bounding box center [107, 6] width 211 height 8
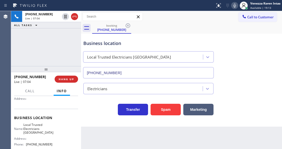
click at [235, 7] on icon at bounding box center [235, 6] width 6 height 6
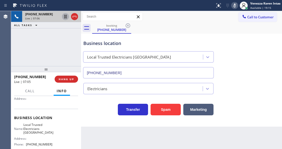
click at [66, 16] on icon at bounding box center [65, 17] width 3 height 4
drag, startPoint x: 231, startPoint y: 5, endPoint x: 216, endPoint y: 13, distance: 16.9
click at [232, 5] on icon at bounding box center [235, 6] width 6 height 6
click at [65, 17] on icon at bounding box center [65, 17] width 6 height 6
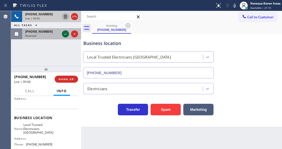
click at [65, 36] on icon at bounding box center [65, 34] width 6 height 6
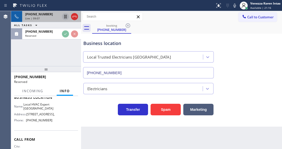
scroll to position [71, 0]
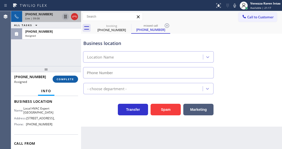
type input "[PHONE_NUMBER]"
click at [72, 80] on span "COMPLETE" at bounding box center [65, 80] width 17 height 4
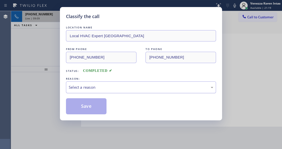
click at [110, 88] on div "Select a reason" at bounding box center [141, 88] width 145 height 6
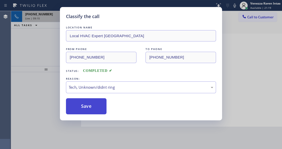
click at [104, 109] on button "Save" at bounding box center [86, 106] width 41 height 16
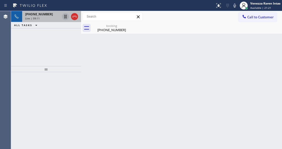
click at [43, 18] on div "Live | 09:11" at bounding box center [42, 19] width 35 height 4
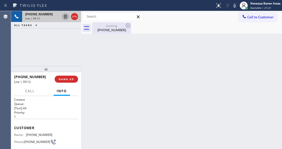
click at [98, 29] on div "[PHONE_NUMBER]" at bounding box center [112, 30] width 38 height 5
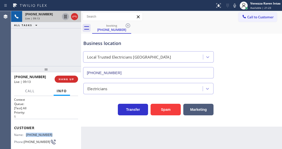
drag, startPoint x: 52, startPoint y: 133, endPoint x: 26, endPoint y: 132, distance: 26.2
click at [26, 133] on div "Name: [PHONE_NUMBER] Phone: [PHONE_NUMBER] Address:" at bounding box center [46, 143] width 64 height 20
copy div "[PHONE_NUMBER]"
click at [188, 31] on div "booking [PHONE_NUMBER]" at bounding box center [187, 27] width 190 height 11
click at [235, 6] on icon at bounding box center [235, 6] width 6 height 6
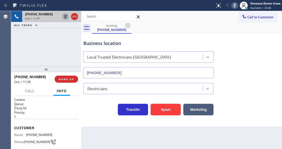
click at [66, 15] on icon at bounding box center [65, 17] width 3 height 4
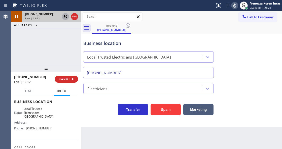
scroll to position [67, 0]
drag, startPoint x: 52, startPoint y: 130, endPoint x: 27, endPoint y: 129, distance: 24.7
click at [27, 129] on div "Name: Local Trusted Electricians [GEOGRAPHIC_DATA] Address: Phone: [PHONE_NUMBE…" at bounding box center [46, 119] width 64 height 25
click at [236, 8] on icon at bounding box center [235, 6] width 6 height 6
click at [67, 18] on icon at bounding box center [65, 17] width 6 height 6
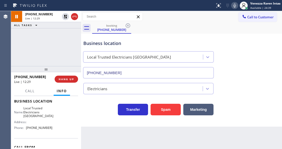
click at [53, 45] on div "[PHONE_NUMBER] Live | 12:29 ALL TASKS ALL TASKS ACTIVE TASKS TASKS IN WRAP UP" at bounding box center [46, 38] width 70 height 55
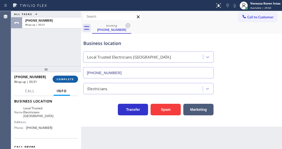
drag, startPoint x: 69, startPoint y: 76, endPoint x: 88, endPoint y: 79, distance: 19.2
click at [69, 76] on button "COMPLETE" at bounding box center [65, 79] width 25 height 7
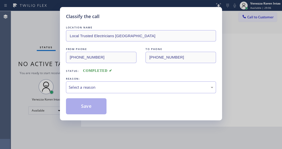
click at [109, 88] on div "Select a reason" at bounding box center [141, 88] width 145 height 6
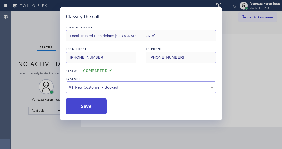
click at [99, 106] on button "Save" at bounding box center [86, 106] width 41 height 16
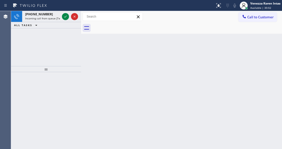
click at [54, 17] on span "Incoming call from queue [Test] All" at bounding box center [46, 19] width 42 height 4
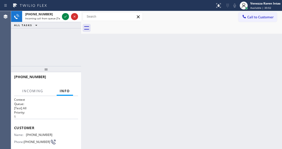
drag, startPoint x: 64, startPoint y: 18, endPoint x: 79, endPoint y: 63, distance: 48.2
click at [64, 17] on icon at bounding box center [65, 17] width 6 height 6
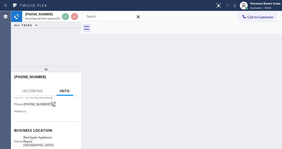
scroll to position [67, 0]
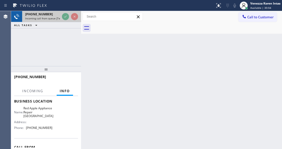
drag, startPoint x: 67, startPoint y: 11, endPoint x: 68, endPoint y: 17, distance: 6.6
click at [67, 12] on div "Status report No issues detected If you experience an issue, please download th…" at bounding box center [141, 74] width 282 height 149
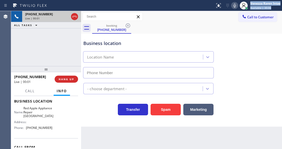
type input "[PHONE_NUMBER]"
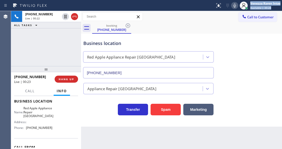
drag, startPoint x: 73, startPoint y: 19, endPoint x: 118, endPoint y: 2, distance: 49.0
click at [73, 19] on icon at bounding box center [75, 17] width 6 height 6
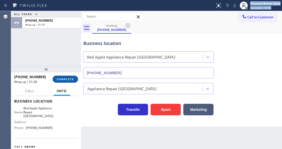
click at [68, 81] on button "COMPLETE" at bounding box center [65, 79] width 25 height 7
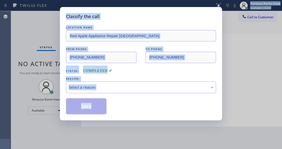
click at [108, 90] on div "Select a reason" at bounding box center [141, 88] width 145 height 6
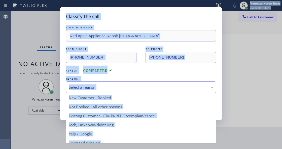
drag, startPoint x: 124, startPoint y: 80, endPoint x: 122, endPoint y: 93, distance: 13.4
click at [124, 80] on div "REASON:" at bounding box center [141, 78] width 150 height 5
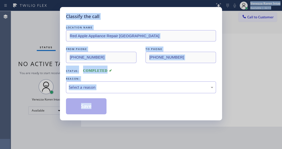
click at [140, 69] on div "Status: COMPLETED" at bounding box center [141, 70] width 150 height 8
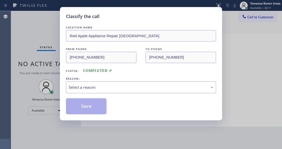
click at [149, 72] on div "Status: COMPLETED" at bounding box center [141, 70] width 150 height 8
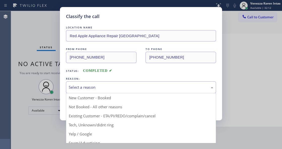
click at [128, 85] on div "Select a reason" at bounding box center [141, 88] width 145 height 6
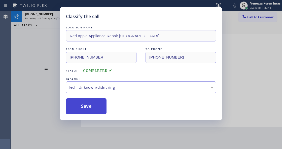
click at [100, 100] on button "Save" at bounding box center [86, 106] width 41 height 16
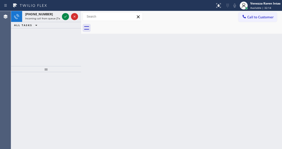
click at [47, 44] on div "[PHONE_NUMBER] Incoming call from queue [Test] All ALL TASKS ALL TASKS ACTIVE T…" at bounding box center [46, 38] width 70 height 55
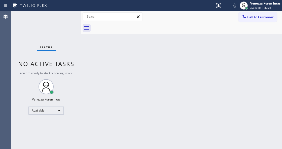
click at [52, 22] on div "Status No active tasks You are ready to start receiving tasks. Venezza Koren In…" at bounding box center [46, 80] width 70 height 138
click at [110, 67] on div "Back to Dashboard Change Sender ID Customers Technicians Select a contact Outbo…" at bounding box center [181, 80] width 201 height 138
click at [102, 149] on div "Back to Dashboard Change Sender ID Customers Technicians Select a contact Outbo…" at bounding box center [181, 80] width 201 height 138
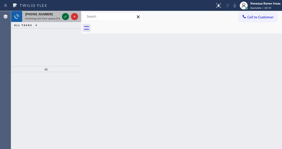
click at [64, 17] on icon at bounding box center [65, 17] width 6 height 6
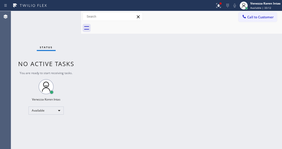
click at [138, 84] on div "Back to Dashboard Change Sender ID Customers Technicians Select a contact Outbo…" at bounding box center [181, 80] width 201 height 138
drag, startPoint x: 213, startPoint y: 86, endPoint x: 205, endPoint y: 97, distance: 13.5
click at [212, 88] on div "Back to Dashboard Change Sender ID Customers Technicians Select a contact Outbo…" at bounding box center [181, 80] width 201 height 138
click at [218, 4] on icon at bounding box center [219, 6] width 6 height 6
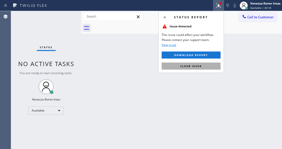
click at [211, 67] on button "Clear issue" at bounding box center [191, 66] width 59 height 7
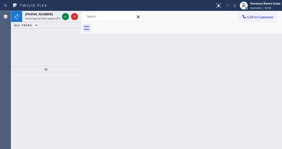
click at [93, 47] on div "Back to Dashboard Change Sender ID Customers Technicians Select a contact Outbo…" at bounding box center [181, 80] width 201 height 138
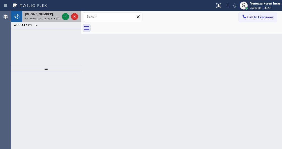
click at [32, 17] on span "Incoming call from queue [Test] All" at bounding box center [46, 19] width 42 height 4
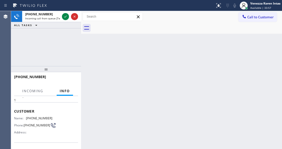
scroll to position [50, 0]
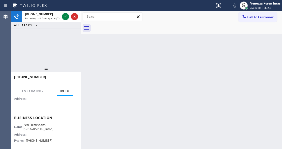
click at [218, 72] on div "Back to Dashboard Change Sender ID Customers Technicians Select a contact Outbo…" at bounding box center [181, 80] width 201 height 138
click at [260, 8] on span "Available | 33:59" at bounding box center [260, 8] width 21 height 4
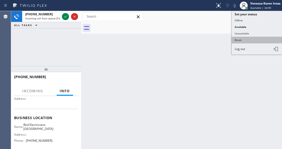
click at [244, 39] on button "Break" at bounding box center [257, 40] width 50 height 7
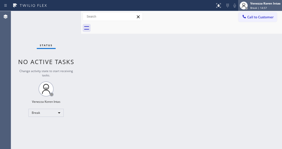
click at [265, 9] on div "Venezza Koren Intas Break | 14:57" at bounding box center [265, 5] width 33 height 9
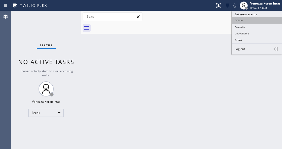
click at [256, 23] on button "Offline" at bounding box center [257, 20] width 50 height 7
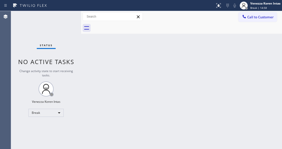
click at [256, 26] on div at bounding box center [187, 27] width 190 height 11
click at [262, 5] on div "Venezza Koren Intas" at bounding box center [265, 3] width 30 height 4
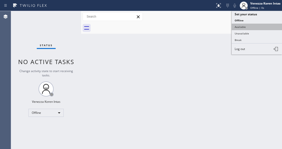
click at [257, 24] on button "Available" at bounding box center [257, 27] width 50 height 7
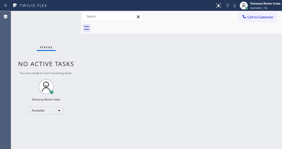
drag, startPoint x: 234, startPoint y: 58, endPoint x: 50, endPoint y: 81, distance: 184.7
click at [233, 58] on div "Back to Dashboard Change Sender ID Customers Technicians Select a contact Outbo…" at bounding box center [181, 80] width 201 height 138
click at [37, 46] on div "Status" at bounding box center [46, 49] width 19 height 6
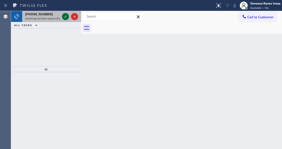
click at [68, 14] on icon at bounding box center [65, 17] width 6 height 6
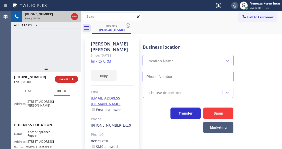
scroll to position [67, 0]
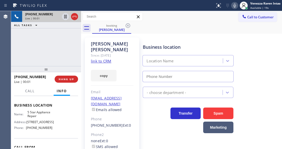
type input "[PHONE_NUMBER]"
click at [105, 59] on link "link to CRM" at bounding box center [101, 61] width 20 height 5
click at [234, 4] on icon at bounding box center [234, 6] width 3 height 4
click at [64, 16] on icon at bounding box center [65, 17] width 3 height 4
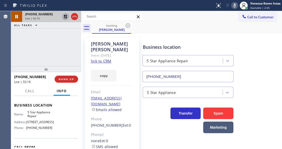
click at [56, 54] on div "[PHONE_NUMBER] Live | 02:16 ALL TASKS ALL TASKS ACTIVE TASKS TASKS IN WRAP UP" at bounding box center [46, 38] width 70 height 55
click at [232, 3] on icon at bounding box center [235, 6] width 6 height 6
click at [65, 18] on icon at bounding box center [66, 17] width 4 height 4
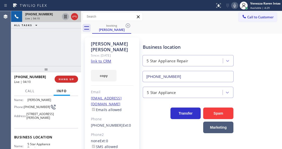
scroll to position [33, 0]
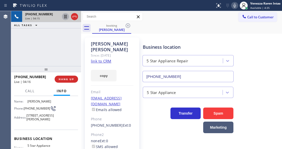
click at [31, 107] on span "[PHONE_NUMBER]" at bounding box center [37, 109] width 26 height 4
click at [33, 109] on span "[PHONE_NUMBER]" at bounding box center [37, 109] width 26 height 4
drag, startPoint x: 31, startPoint y: 110, endPoint x: 15, endPoint y: 103, distance: 17.6
click at [15, 103] on div "Name: [PERSON_NAME] Phone: [PHONE_NUMBER] Address: [STREET_ADDRESS][PERSON_NAME]" at bounding box center [33, 112] width 38 height 24
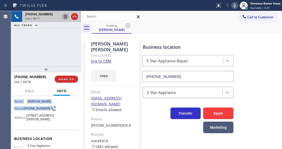
click at [30, 111] on span "[PHONE_NUMBER]" at bounding box center [37, 109] width 26 height 4
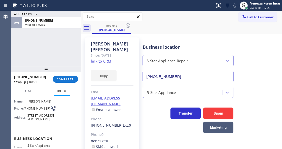
drag, startPoint x: 70, startPoint y: 76, endPoint x: 148, endPoint y: 88, distance: 78.8
click at [72, 77] on div "[PHONE_NUMBER] Wrap up | 00:01 COMPLETE" at bounding box center [46, 79] width 64 height 13
click at [66, 77] on button "COMPLETE" at bounding box center [65, 79] width 25 height 7
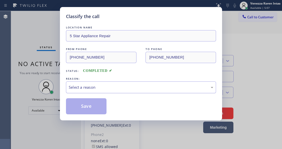
drag, startPoint x: 98, startPoint y: 90, endPoint x: 109, endPoint y: 91, distance: 10.9
click at [109, 91] on div "Select a reason" at bounding box center [141, 88] width 150 height 12
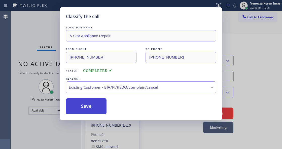
drag, startPoint x: 129, startPoint y: 118, endPoint x: 90, endPoint y: 112, distance: 39.9
click at [89, 112] on button "Save" at bounding box center [86, 106] width 41 height 16
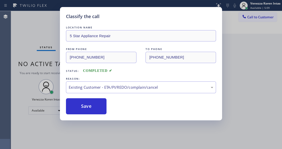
click at [39, 40] on div "Classify the call LOCATION NAME 5 Star Appliance Repair FROM PHONE [PHONE_NUMBE…" at bounding box center [141, 74] width 282 height 149
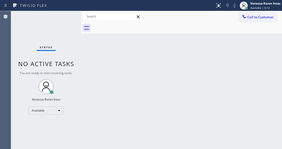
click at [99, 53] on div "Back to Dashboard Change Sender ID Customers Technicians Select a contact Outbo…" at bounding box center [181, 80] width 201 height 138
click at [79, 25] on div "Status No active tasks You are ready to start receiving tasks. Venezza Koren In…" at bounding box center [46, 80] width 70 height 138
click at [69, 20] on div "Status No active tasks You are ready to start receiving tasks. Venezza Koren In…" at bounding box center [46, 80] width 70 height 138
click at [63, 36] on div "Status No active tasks You are ready to start receiving tasks. Venezza Koren In…" at bounding box center [46, 80] width 70 height 138
click at [45, 22] on div "Status No active tasks You are ready to start receiving tasks. Venezza Koren In…" at bounding box center [46, 80] width 70 height 138
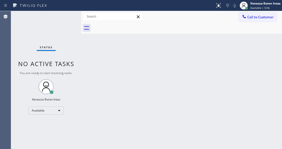
drag, startPoint x: 70, startPoint y: 34, endPoint x: 72, endPoint y: 32, distance: 2.8
click at [70, 34] on div "Status No active tasks You are ready to start receiving tasks. Venezza Koren In…" at bounding box center [46, 80] width 70 height 138
click at [72, 31] on div "Status No active tasks You are ready to start receiving tasks. Venezza Koren In…" at bounding box center [46, 80] width 70 height 138
click at [103, 83] on div "Back to Dashboard Change Sender ID Customers Technicians Select a contact Outbo…" at bounding box center [181, 80] width 201 height 138
click at [97, 71] on div "Back to Dashboard Change Sender ID Customers Technicians Select a contact Outbo…" at bounding box center [181, 80] width 201 height 138
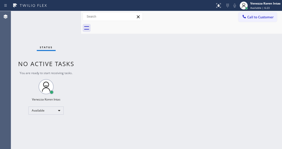
drag, startPoint x: 70, startPoint y: 28, endPoint x: 13, endPoint y: 28, distance: 57.7
click at [67, 29] on div "Status No active tasks You are ready to start receiving tasks. Venezza Koren In…" at bounding box center [46, 80] width 70 height 138
click at [5, 31] on div "Agent Desktop" at bounding box center [5, 80] width 11 height 138
click at [79, 19] on div "Status No active tasks You are ready to start receiving tasks. Venezza Koren In…" at bounding box center [46, 80] width 70 height 138
click at [66, 22] on div "Status No active tasks You are ready to start receiving tasks. Venezza Koren In…" at bounding box center [46, 80] width 70 height 138
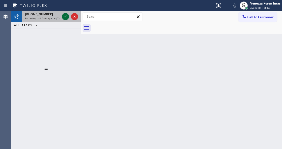
click at [63, 17] on icon at bounding box center [65, 17] width 6 height 6
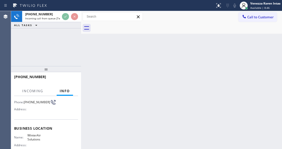
scroll to position [67, 0]
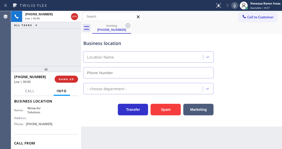
type input "[PHONE_NUMBER]"
click at [97, 121] on div "Business location WinterAir Solutions [PHONE_NUMBER] HVAC Transfer Spam Marketi…" at bounding box center [181, 80] width 201 height 93
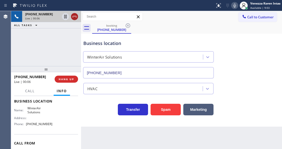
click at [75, 16] on icon at bounding box center [75, 17] width 6 height 6
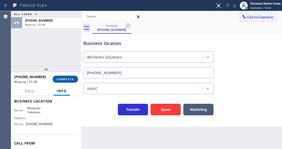
click at [63, 77] on button "COMPLETE" at bounding box center [65, 79] width 25 height 7
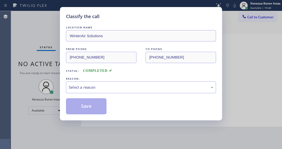
click at [106, 88] on div "Select a reason" at bounding box center [141, 88] width 145 height 6
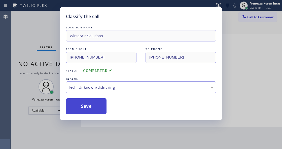
click at [101, 114] on button "Save" at bounding box center [86, 106] width 41 height 16
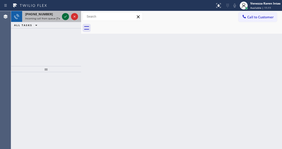
click at [66, 17] on icon at bounding box center [65, 17] width 6 height 6
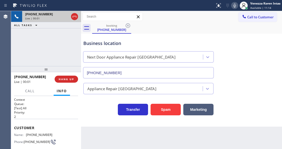
type input "[PHONE_NUMBER]"
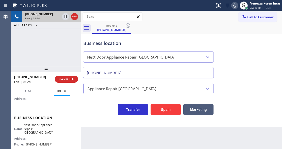
click at [233, 4] on icon at bounding box center [235, 6] width 6 height 6
click at [150, 6] on div at bounding box center [107, 6] width 211 height 8
click at [234, 7] on icon at bounding box center [234, 6] width 3 height 4
click at [233, 5] on icon at bounding box center [235, 6] width 6 height 6
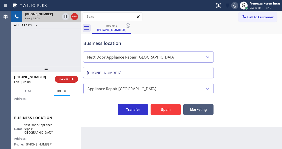
click at [237, 6] on icon at bounding box center [235, 6] width 6 height 6
click at [67, 18] on icon at bounding box center [65, 17] width 6 height 6
click at [55, 49] on div "[PHONE_NUMBER] Live | 06:09 ALL TASKS ALL TASKS ACTIVE TASKS TASKS IN WRAP UP" at bounding box center [46, 38] width 70 height 55
click at [130, 35] on div "Business location Next Door Appliance Repair [GEOGRAPHIC_DATA] [PHONE_NUMBER]" at bounding box center [148, 57] width 132 height 44
click at [34, 37] on div "[PHONE_NUMBER] Live | 06:10 ALL TASKS ALL TASKS ACTIVE TASKS TASKS IN WRAP UP" at bounding box center [46, 38] width 70 height 55
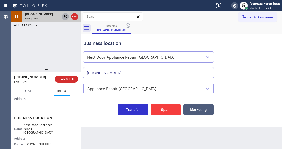
click at [56, 46] on div "[PHONE_NUMBER] Live | 06:11 ALL TASKS ALL TASKS ACTIVE TASKS TASKS IN WRAP UP" at bounding box center [46, 38] width 70 height 55
click at [187, 21] on div "Call to Customer Outbound call Location [GEOGRAPHIC_DATA] Cool Touch HVAC Your …" at bounding box center [181, 16] width 201 height 9
drag, startPoint x: 233, startPoint y: 4, endPoint x: 237, endPoint y: 13, distance: 10.7
click at [234, 6] on icon at bounding box center [235, 6] width 6 height 6
click at [63, 17] on icon at bounding box center [65, 17] width 6 height 6
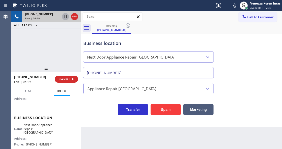
click at [99, 40] on div "Business location" at bounding box center [148, 43] width 130 height 7
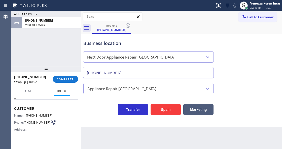
scroll to position [0, 0]
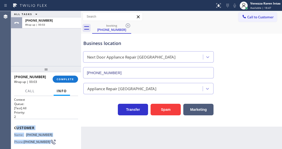
drag, startPoint x: 20, startPoint y: 126, endPoint x: 40, endPoint y: 123, distance: 20.1
click at [70, 137] on div "Customer Name: [PHONE_NUMBER] Phone: [PHONE_NUMBER] Address:" at bounding box center [46, 139] width 64 height 40
click at [38, 123] on div "Customer Name: [PHONE_NUMBER] Phone: [PHONE_NUMBER] Address:" at bounding box center [46, 139] width 64 height 40
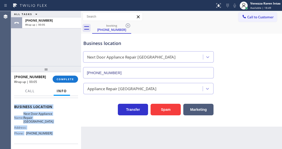
scroll to position [80, 0]
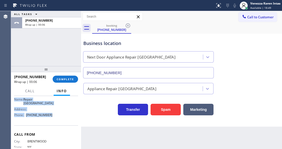
drag, startPoint x: 15, startPoint y: 124, endPoint x: 53, endPoint y: 117, distance: 39.1
click at [53, 117] on div "Context Queue: [Test] All Priority: 2 Customer Name: [PHONE_NUMBER] Phone: [PHO…" at bounding box center [46, 91] width 64 height 146
drag, startPoint x: 70, startPoint y: 78, endPoint x: 77, endPoint y: 81, distance: 7.6
click at [70, 78] on span "COMPLETE" at bounding box center [65, 80] width 17 height 4
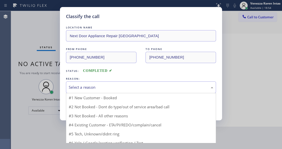
click at [101, 92] on div "Select a reason" at bounding box center [141, 88] width 150 height 12
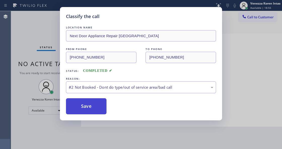
click at [100, 112] on button "Save" at bounding box center [86, 106] width 41 height 16
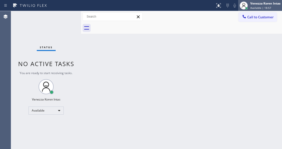
click at [245, 6] on icon at bounding box center [244, 6] width 6 height 6
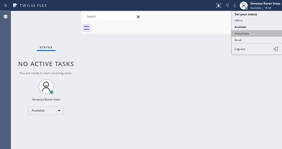
click at [242, 33] on button "Unavailable" at bounding box center [257, 33] width 50 height 7
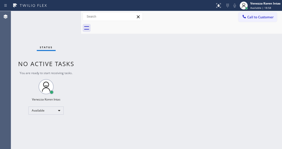
click at [256, 22] on div at bounding box center [187, 27] width 190 height 11
click at [253, 17] on span "Call to Customer" at bounding box center [260, 17] width 26 height 5
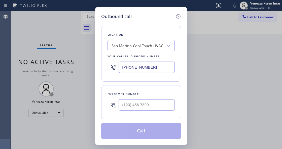
click at [159, 69] on input "[PHONE_NUMBER]" at bounding box center [147, 67] width 56 height 11
click at [112, 89] on div "Customer number" at bounding box center [141, 102] width 80 height 34
drag, startPoint x: 156, startPoint y: 66, endPoint x: 96, endPoint y: 68, distance: 59.9
click at [96, 68] on div "Outbound call Location [GEOGRAPHIC_DATA] Cool Touch HVAC Your caller id phone n…" at bounding box center [141, 76] width 92 height 138
paste input "31) 203-1974"
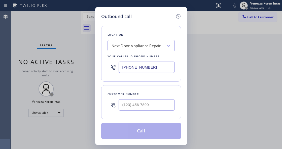
type input "[PHONE_NUMBER]"
click at [110, 99] on div at bounding box center [113, 105] width 11 height 16
click at [131, 104] on input "(___) ___-____" at bounding box center [147, 104] width 56 height 11
paste input "631) 921-0756"
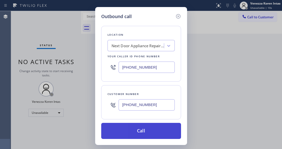
type input "[PHONE_NUMBER]"
click at [137, 136] on button "Call" at bounding box center [141, 131] width 80 height 16
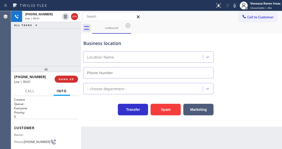
type input "[PHONE_NUMBER]"
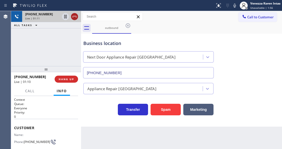
click at [75, 16] on icon at bounding box center [74, 17] width 5 height 2
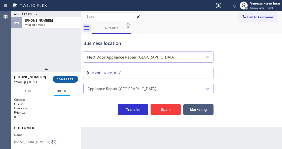
click at [66, 81] on button "COMPLETE" at bounding box center [65, 79] width 25 height 7
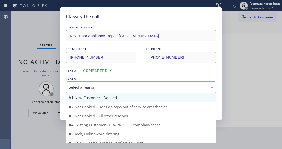
drag, startPoint x: 96, startPoint y: 89, endPoint x: 96, endPoint y: 95, distance: 6.0
click at [96, 88] on div "Select a reason" at bounding box center [141, 88] width 145 height 6
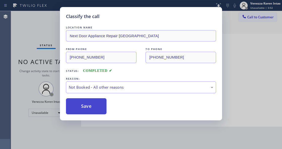
click at [92, 107] on button "Save" at bounding box center [86, 106] width 41 height 16
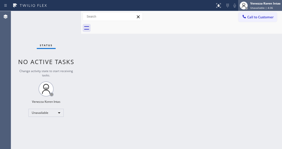
click at [254, 7] on span "Unavailable | 4:36" at bounding box center [261, 8] width 23 height 4
click at [252, 15] on span "Call to Customer" at bounding box center [260, 17] width 26 height 5
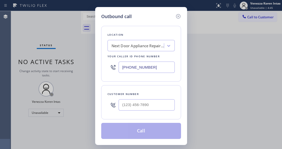
click at [109, 115] on div "Customer number" at bounding box center [141, 102] width 80 height 34
click at [130, 107] on input "(___) ___-____" at bounding box center [147, 104] width 56 height 11
paste input "631) 921-0756"
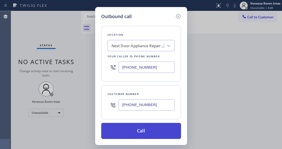
type input "[PHONE_NUMBER]"
click at [142, 130] on button "Call" at bounding box center [141, 131] width 80 height 16
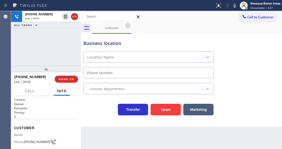
type input "[PHONE_NUMBER]"
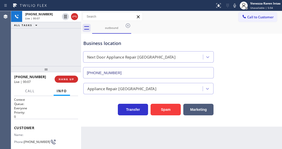
click at [144, 43] on div "Business location" at bounding box center [148, 43] width 130 height 7
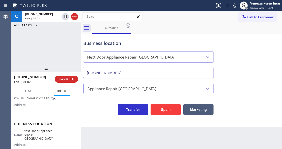
scroll to position [50, 0]
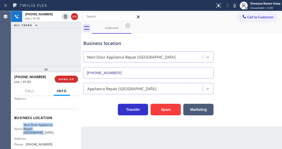
drag, startPoint x: 27, startPoint y: 125, endPoint x: 45, endPoint y: 132, distance: 19.9
click at [45, 132] on span "Next Door Appliance Repair [GEOGRAPHIC_DATA]" at bounding box center [38, 129] width 30 height 12
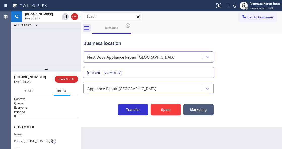
scroll to position [0, 0]
click at [85, 113] on div "Transfer Spam Marketing" at bounding box center [148, 108] width 132 height 14
click at [151, 44] on div "Business location" at bounding box center [148, 43] width 130 height 7
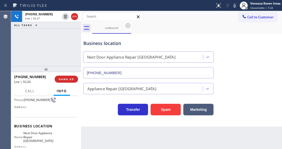
scroll to position [50, 0]
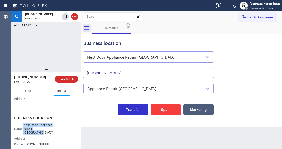
drag, startPoint x: 25, startPoint y: 123, endPoint x: 50, endPoint y: 132, distance: 26.7
click at [50, 132] on div "Business location Name: Next Door Appliance Repair [GEOGRAPHIC_DATA] Address: P…" at bounding box center [46, 132] width 64 height 46
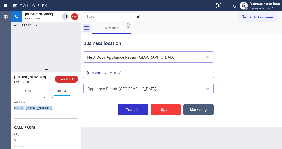
scroll to position [86, 0]
drag, startPoint x: 54, startPoint y: 101, endPoint x: 26, endPoint y: 107, distance: 28.7
click at [26, 107] on div "Name: Next Door Appliance Repair [GEOGRAPHIC_DATA] Address: Phone: [PHONE_NUMBE…" at bounding box center [46, 99] width 64 height 25
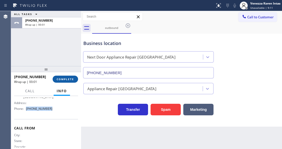
drag, startPoint x: 65, startPoint y: 82, endPoint x: 85, endPoint y: 81, distance: 19.4
click at [65, 82] on button "COMPLETE" at bounding box center [65, 79] width 25 height 7
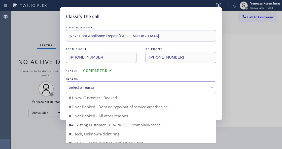
click at [101, 90] on div "Select a reason" at bounding box center [141, 88] width 145 height 6
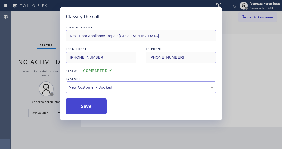
click at [102, 100] on button "Save" at bounding box center [86, 106] width 41 height 16
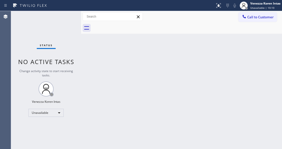
click at [148, 96] on div "Back to Dashboard Change Sender ID Customers Technicians Select a contact Outbo…" at bounding box center [181, 80] width 201 height 138
click at [81, 91] on div at bounding box center [81, 80] width 0 height 138
drag, startPoint x: 53, startPoint y: 117, endPoint x: 53, endPoint y: 113, distance: 4.0
click at [53, 117] on div "Status No active tasks Change activity state to start receiving tasks. Venezza …" at bounding box center [46, 80] width 70 height 138
click at [53, 113] on div "Unavailable" at bounding box center [45, 113] width 35 height 8
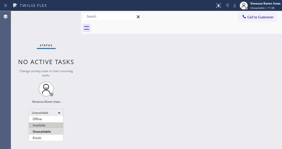
click at [50, 124] on li "Available" at bounding box center [46, 126] width 34 height 6
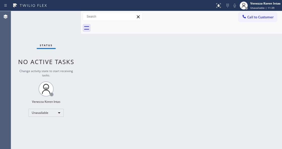
click at [103, 124] on div "Back to Dashboard Change Sender ID Customers Technicians Select a contact Outbo…" at bounding box center [181, 80] width 201 height 138
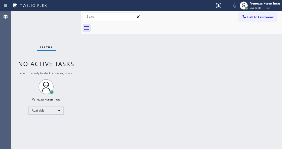
click at [136, 93] on div "Back to Dashboard Change Sender ID Customers Technicians Select a contact Outbo…" at bounding box center [181, 80] width 201 height 138
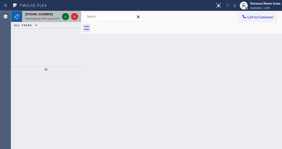
click at [64, 18] on icon at bounding box center [65, 17] width 6 height 6
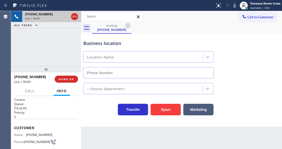
scroll to position [50, 0]
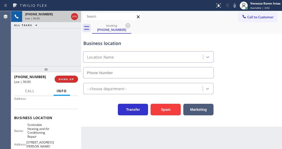
type input "[PHONE_NUMBER]"
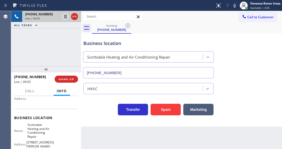
click at [26, 50] on div "[PHONE_NUMBER] Live | 00:03 ALL TASKS ALL TASKS ACTIVE TASKS TASKS IN WRAP UP" at bounding box center [46, 38] width 70 height 55
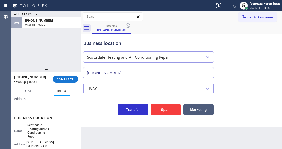
click at [65, 59] on div "ALL TASKS ALL TASKS ACTIVE TASKS TASKS IN WRAP UP [PHONE_NUMBER] Wrap up | 00:30" at bounding box center [46, 38] width 70 height 55
click at [66, 82] on button "COMPLETE" at bounding box center [65, 79] width 25 height 7
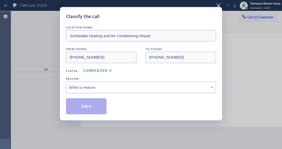
click at [106, 87] on div "Select a reason" at bounding box center [141, 88] width 145 height 6
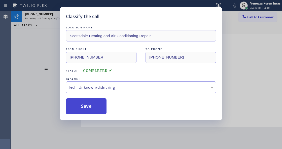
drag, startPoint x: 101, startPoint y: 124, endPoint x: 98, endPoint y: 110, distance: 14.4
click at [98, 110] on button "Save" at bounding box center [86, 106] width 41 height 16
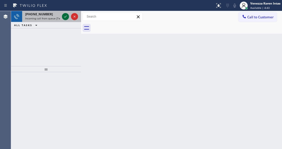
click at [63, 16] on icon at bounding box center [65, 17] width 6 height 6
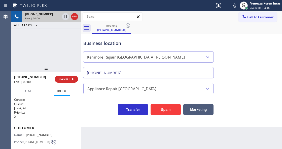
type input "[PHONE_NUMBER]"
click at [45, 49] on div "[PHONE_NUMBER] Live | 00:25 ALL TASKS ALL TASKS ACTIVE TASKS TASKS IN WRAP UP" at bounding box center [46, 38] width 70 height 55
click at [56, 42] on div "[PHONE_NUMBER] Live | 00:30 ALL TASKS ALL TASKS ACTIVE TASKS TASKS IN WRAP UP" at bounding box center [46, 38] width 70 height 55
click at [73, 16] on icon at bounding box center [74, 17] width 5 height 2
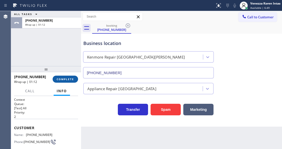
click at [64, 82] on button "COMPLETE" at bounding box center [65, 79] width 25 height 7
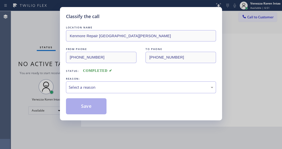
click at [111, 87] on div "Select a reason" at bounding box center [141, 88] width 145 height 6
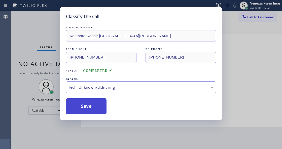
click at [92, 110] on button "Save" at bounding box center [86, 106] width 41 height 16
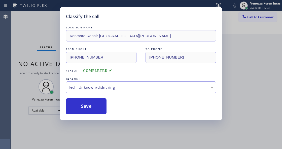
click at [52, 37] on div "Classify the call LOCATION NAME Kenmore Repair [GEOGRAPHIC_DATA][PERSON_NAME] F…" at bounding box center [141, 74] width 282 height 149
drag, startPoint x: 53, startPoint y: 28, endPoint x: 57, endPoint y: 20, distance: 9.5
click at [54, 24] on div "Status No active tasks You are ready to start receiving tasks. Venezza Koren In…" at bounding box center [46, 80] width 70 height 138
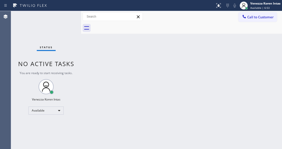
click at [57, 20] on div "Status No active tasks You are ready to start receiving tasks. Venezza Koren In…" at bounding box center [46, 80] width 70 height 138
click at [91, 44] on div "Back to Dashboard Change Sender ID Customers Technicians Select a contact Outbo…" at bounding box center [181, 80] width 201 height 138
click at [42, 23] on div "Status No active tasks You are ready to start receiving tasks. Venezza Koren In…" at bounding box center [46, 80] width 70 height 138
click at [67, 39] on div "Status No active tasks You are ready to start receiving tasks. Venezza Koren In…" at bounding box center [46, 80] width 70 height 138
click at [52, 33] on div "Status No active tasks You are ready to start receiving tasks. Venezza Koren In…" at bounding box center [46, 80] width 70 height 138
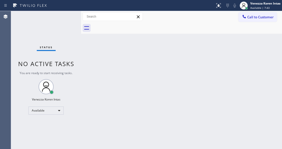
click at [47, 18] on div "Status No active tasks You are ready to start receiving tasks. Venezza Koren In…" at bounding box center [46, 80] width 70 height 138
click at [71, 18] on div "Status No active tasks You are ready to start receiving tasks. Venezza Koren In…" at bounding box center [46, 80] width 70 height 138
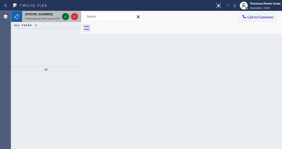
click at [66, 18] on icon at bounding box center [65, 17] width 6 height 6
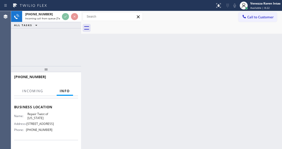
scroll to position [67, 0]
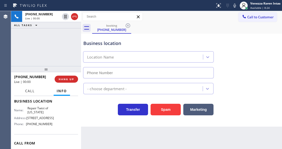
type input "[PHONE_NUMBER]"
click at [97, 119] on div "Business location Repair Twist of [US_STATE] [PHONE_NUMBER] Appliance Repair Re…" at bounding box center [181, 80] width 201 height 93
click at [150, 38] on div "Business location Repair Twist of [US_STATE] [PHONE_NUMBER]" at bounding box center [148, 57] width 132 height 44
click at [137, 143] on div "Back to Dashboard Change Sender ID Customers Technicians Select a contact Outbo…" at bounding box center [181, 80] width 201 height 138
click at [125, 99] on div "Transfer Spam Marketing" at bounding box center [181, 104] width 198 height 21
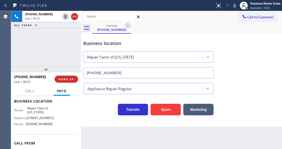
click at [151, 46] on div "Business location" at bounding box center [148, 43] width 130 height 7
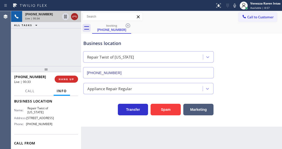
click at [75, 17] on icon at bounding box center [75, 17] width 6 height 6
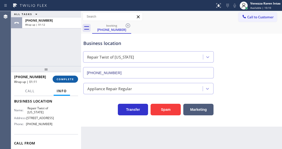
drag, startPoint x: 78, startPoint y: 74, endPoint x: 76, endPoint y: 78, distance: 3.6
click at [77, 75] on div "[PHONE_NUMBER] Wrap up | 01:11 COMPLETE" at bounding box center [46, 79] width 64 height 13
click at [76, 78] on button "COMPLETE" at bounding box center [65, 79] width 25 height 7
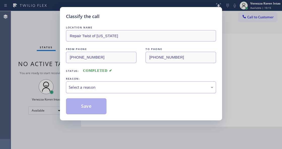
click at [94, 90] on div "Select a reason" at bounding box center [141, 88] width 145 height 6
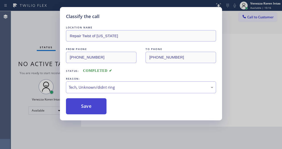
click at [94, 107] on button "Save" at bounding box center [86, 106] width 41 height 16
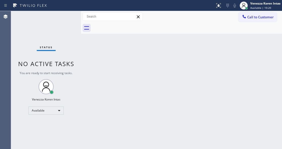
click at [42, 39] on div "Status No active tasks You are ready to start receiving tasks. Venezza Koren In…" at bounding box center [46, 80] width 70 height 138
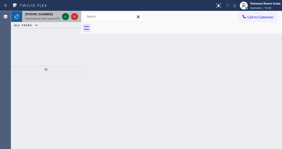
click at [64, 18] on icon at bounding box center [65, 17] width 6 height 6
click at [65, 19] on icon at bounding box center [65, 17] width 6 height 6
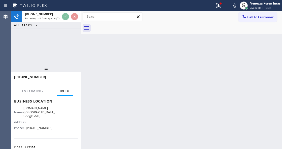
scroll to position [67, 0]
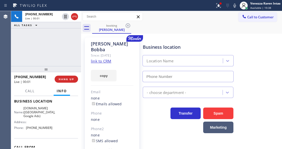
type input "[PHONE_NUMBER]"
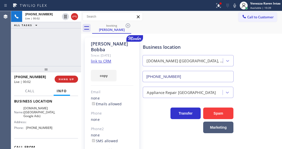
click at [107, 59] on link "link to CRM" at bounding box center [101, 61] width 20 height 5
click at [220, 7] on icon at bounding box center [219, 6] width 6 height 6
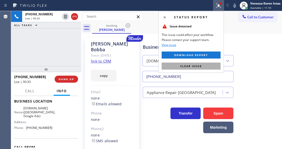
click at [183, 66] on span "Clear issue" at bounding box center [191, 66] width 22 height 4
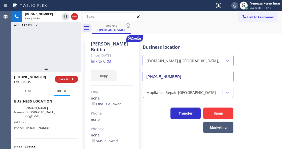
click at [236, 7] on icon at bounding box center [235, 6] width 6 height 6
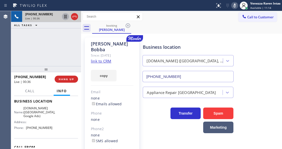
click at [67, 16] on icon at bounding box center [65, 17] width 6 height 6
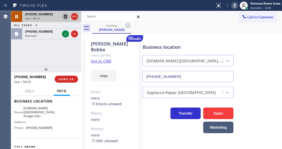
drag, startPoint x: 64, startPoint y: 36, endPoint x: 65, endPoint y: 67, distance: 30.5
click at [64, 36] on icon at bounding box center [65, 34] width 6 height 6
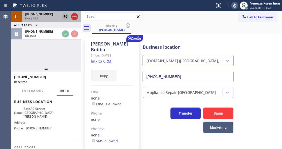
scroll to position [71, 0]
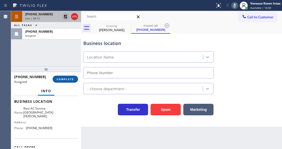
type input "[PHONE_NUMBER]"
click at [67, 82] on button "COMPLETE" at bounding box center [65, 79] width 25 height 7
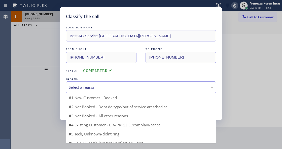
drag, startPoint x: 113, startPoint y: 88, endPoint x: 113, endPoint y: 91, distance: 3.5
click at [113, 88] on div "Select a reason" at bounding box center [141, 88] width 145 height 6
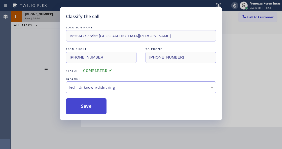
click at [96, 110] on button "Save" at bounding box center [86, 106] width 41 height 16
type input "[PHONE_NUMBER]"
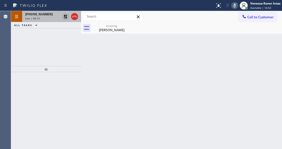
click at [235, 7] on icon at bounding box center [235, 6] width 6 height 6
click at [65, 18] on icon at bounding box center [65, 17] width 6 height 6
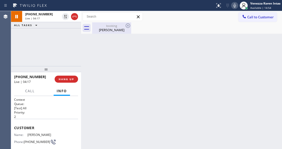
click at [116, 28] on div "[PERSON_NAME]" at bounding box center [112, 30] width 38 height 5
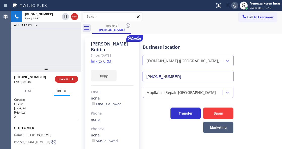
drag, startPoint x: 82, startPoint y: 40, endPoint x: 151, endPoint y: 33, distance: 69.4
click at [81, 41] on div at bounding box center [81, 80] width 0 height 138
click at [153, 29] on div "booking [PERSON_NAME]" at bounding box center [187, 27] width 190 height 11
click at [59, 41] on div "[PHONE_NUMBER] Live | 04:59 ALL TASKS ALL TASKS ACTIVE TASKS TASKS IN WRAP UP" at bounding box center [46, 38] width 70 height 55
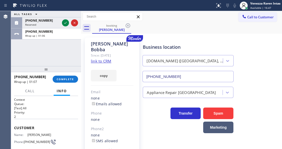
click at [59, 41] on div "ALL TASKS ALL TASKS ACTIVE TASKS TASKS IN WRAP UP [PHONE_NUMBER] Reserved [PHON…" at bounding box center [46, 38] width 70 height 55
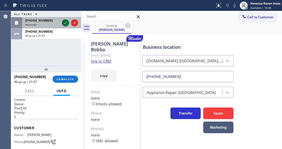
click at [64, 23] on icon at bounding box center [65, 23] width 6 height 6
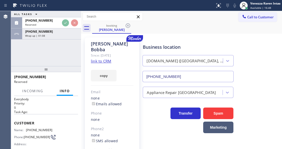
scroll to position [17, 0]
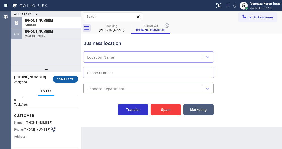
type input "[PHONE_NUMBER]"
click at [73, 80] on span "COMPLETE" at bounding box center [65, 80] width 17 height 4
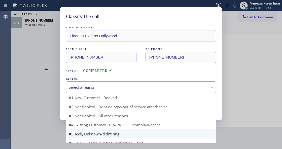
drag, startPoint x: 110, startPoint y: 87, endPoint x: 110, endPoint y: 129, distance: 41.3
click at [111, 92] on div "Select a reason" at bounding box center [141, 88] width 150 height 12
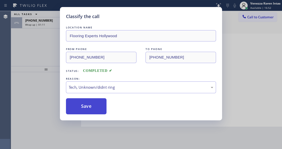
click at [98, 105] on button "Save" at bounding box center [86, 106] width 41 height 16
type input "[PHONE_NUMBER]"
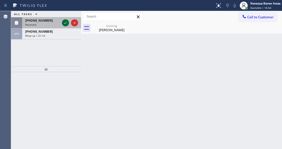
click at [67, 22] on icon at bounding box center [65, 23] width 6 height 6
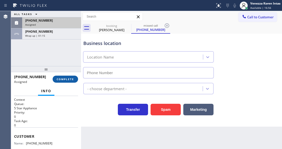
type input "[PHONE_NUMBER]"
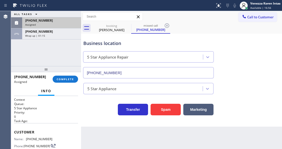
drag, startPoint x: 70, startPoint y: 78, endPoint x: 99, endPoint y: 81, distance: 29.3
click at [71, 79] on span "COMPLETE" at bounding box center [65, 80] width 17 height 4
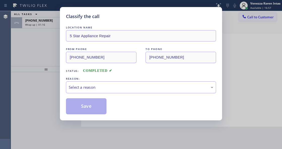
drag, startPoint x: 101, startPoint y: 87, endPoint x: 104, endPoint y: 91, distance: 5.4
click at [104, 91] on div "Select a reason" at bounding box center [141, 88] width 150 height 12
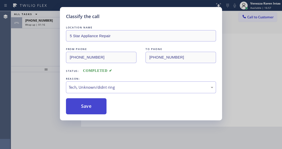
click at [93, 110] on button "Save" at bounding box center [86, 106] width 41 height 16
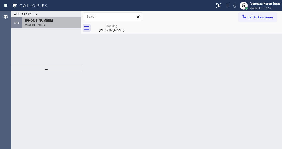
drag, startPoint x: 54, startPoint y: 25, endPoint x: 90, endPoint y: 44, distance: 40.3
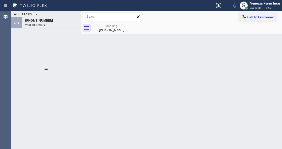
click at [54, 25] on div "Wrap up | 01:18" at bounding box center [51, 25] width 53 height 4
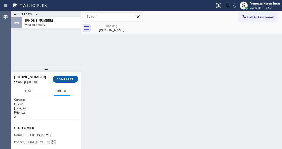
drag, startPoint x: 80, startPoint y: 77, endPoint x: 76, endPoint y: 79, distance: 4.1
click at [80, 77] on div "ALL TASKS ALL TASKS ACTIVE TASKS TASKS IN WRAP UP [PHONE_NUMBER] Wrap up | 01:1…" at bounding box center [146, 80] width 271 height 138
drag, startPoint x: 76, startPoint y: 79, endPoint x: 114, endPoint y: 83, distance: 38.0
click at [76, 79] on button "COMPLETE" at bounding box center [65, 79] width 25 height 7
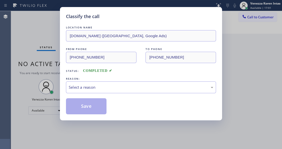
click at [114, 82] on div "Select a reason" at bounding box center [141, 88] width 150 height 12
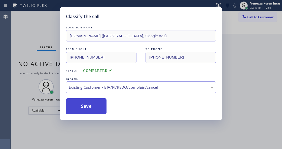
click at [96, 105] on button "Save" at bounding box center [86, 106] width 41 height 16
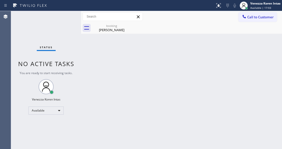
click at [67, 18] on div "Status No active tasks You are ready to start receiving tasks. Venezza Koren In…" at bounding box center [46, 80] width 70 height 138
click at [124, 31] on div "[PERSON_NAME]" at bounding box center [112, 30] width 38 height 5
click at [61, 25] on div "Status No active tasks You are ready to start receiving tasks. Venezza Koren In…" at bounding box center [46, 80] width 70 height 138
click at [61, 23] on div "Status No active tasks You are ready to start receiving tasks. Venezza Koren In…" at bounding box center [46, 80] width 70 height 138
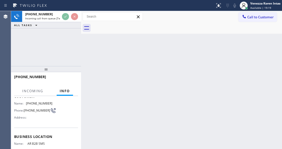
scroll to position [50, 0]
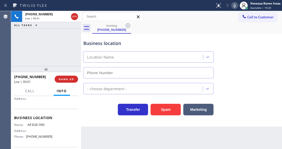
type input "[PHONE_NUMBER]"
click at [79, 58] on div "[PHONE_NUMBER] Live | 00:01 ALL TASKS ALL TASKS ACTIVE TASKS TASKS IN WRAP UP" at bounding box center [46, 38] width 70 height 55
click at [76, 43] on div "[PHONE_NUMBER] Live | 00:02 ALL TASKS ALL TASKS ACTIVE TASKS TASKS IN WRAP UP" at bounding box center [46, 38] width 70 height 55
click at [194, 50] on div "AR B2B SMS" at bounding box center [148, 55] width 133 height 13
click at [45, 50] on div "[PHONE_NUMBER] Live | 00:13 ALL TASKS ALL TASKS ACTIVE TASKS TASKS IN WRAP UP" at bounding box center [46, 38] width 70 height 55
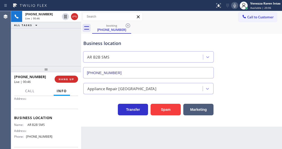
click at [145, 40] on div "Business location" at bounding box center [148, 43] width 130 height 7
click at [68, 56] on div "[PHONE_NUMBER] Live | 00:58 ALL TASKS ALL TASKS ACTIVE TASKS TASKS IN WRAP UP" at bounding box center [46, 38] width 70 height 55
drag, startPoint x: 57, startPoint y: 39, endPoint x: 65, endPoint y: 45, distance: 10.4
click at [57, 39] on div "[PHONE_NUMBER] Live | 00:59 ALL TASKS ALL TASKS ACTIVE TASKS TASKS IN WRAP UP" at bounding box center [46, 38] width 70 height 55
drag, startPoint x: 50, startPoint y: 124, endPoint x: 27, endPoint y: 122, distance: 23.0
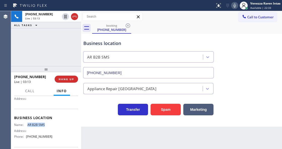
click at [27, 122] on div "Business location Name: AR B2B SMS Address: Phone: [PHONE_NUMBER]" at bounding box center [46, 128] width 64 height 38
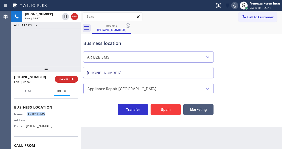
scroll to position [67, 0]
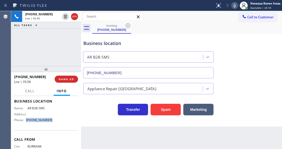
drag, startPoint x: 53, startPoint y: 120, endPoint x: 26, endPoint y: 121, distance: 26.7
click at [26, 121] on div "Name: AR B2B SMS Address: Phone: [PHONE_NUMBER]" at bounding box center [46, 116] width 64 height 18
click at [161, 51] on div "AR B2B SMS" at bounding box center [148, 55] width 133 height 13
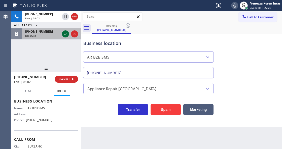
click at [64, 32] on icon at bounding box center [65, 34] width 6 height 6
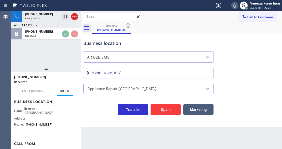
scroll to position [71, 0]
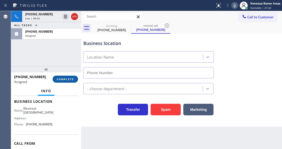
type input "[PHONE_NUMBER]"
click at [74, 79] on span "COMPLETE" at bounding box center [65, 80] width 17 height 4
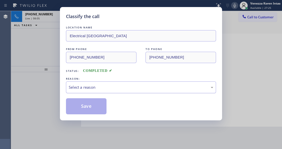
drag, startPoint x: 108, startPoint y: 82, endPoint x: 108, endPoint y: 87, distance: 5.3
click at [108, 82] on div "Select a reason" at bounding box center [141, 88] width 150 height 12
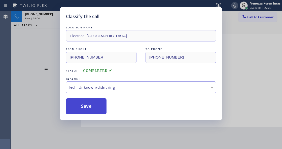
click at [94, 109] on button "Save" at bounding box center [86, 106] width 41 height 16
click at [48, 19] on div "Live | 08:07" at bounding box center [42, 19] width 35 height 4
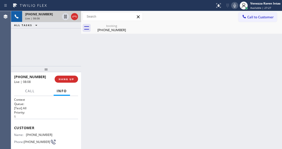
click at [48, 19] on div "Live | 08:08" at bounding box center [42, 19] width 35 height 4
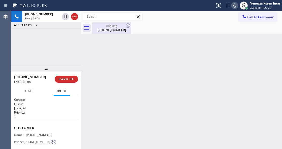
click at [108, 31] on div "[PHONE_NUMBER]" at bounding box center [112, 30] width 38 height 5
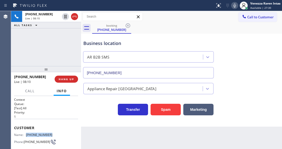
drag, startPoint x: 52, startPoint y: 134, endPoint x: 26, endPoint y: 134, distance: 26.2
click at [26, 134] on div "Name: [PHONE_NUMBER] Phone: [PHONE_NUMBER] Address:" at bounding box center [46, 143] width 64 height 20
click at [156, 39] on div "Business location AR B2B SMS [PHONE_NUMBER]" at bounding box center [148, 57] width 132 height 44
click at [51, 45] on div "[PHONE_NUMBER] Live | 14:40 ALL TASKS ALL TASKS ACTIVE TASKS TASKS IN WRAP UP" at bounding box center [46, 38] width 70 height 55
drag, startPoint x: 75, startPoint y: 14, endPoint x: 90, endPoint y: 17, distance: 15.7
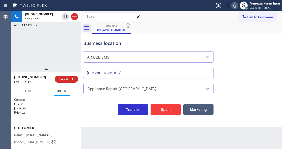
click at [75, 14] on icon at bounding box center [75, 17] width 6 height 6
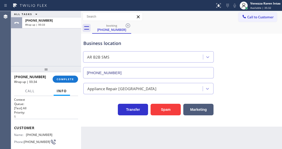
click at [58, 46] on div "ALL TASKS ALL TASKS ACTIVE TASKS TASKS IN WRAP UP [PHONE_NUMBER] Wrap up | 00:33" at bounding box center [46, 38] width 70 height 55
click at [72, 81] on button "COMPLETE" at bounding box center [65, 79] width 25 height 7
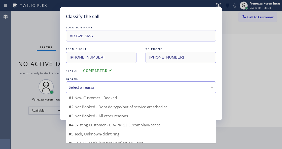
click at [111, 88] on div "Select a reason" at bounding box center [141, 88] width 145 height 6
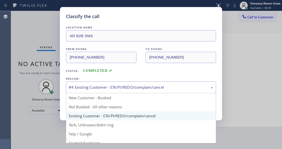
click at [107, 83] on div "#4 Existing Customer - ETA/PI/REDO/complain/cancel" at bounding box center [141, 88] width 150 height 12
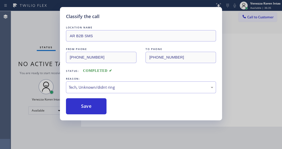
drag, startPoint x: 106, startPoint y: 125, endPoint x: 107, endPoint y: 99, distance: 25.5
click at [107, 99] on div "Save" at bounding box center [141, 106] width 150 height 16
click at [98, 108] on button "Save" at bounding box center [86, 106] width 41 height 16
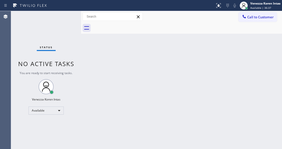
drag, startPoint x: 39, startPoint y: 41, endPoint x: 99, endPoint y: 128, distance: 105.5
click at [40, 42] on div "Status No active tasks You are ready to start receiving tasks. Venezza Koren In…" at bounding box center [46, 80] width 70 height 138
drag, startPoint x: 55, startPoint y: 42, endPoint x: 55, endPoint y: 37, distance: 5.1
click at [55, 42] on div "Status No active tasks You are ready to start receiving tasks. Venezza Koren In…" at bounding box center [46, 80] width 70 height 138
drag, startPoint x: 57, startPoint y: 27, endPoint x: 66, endPoint y: 22, distance: 9.9
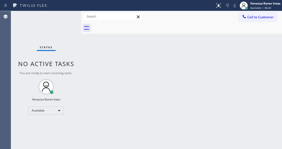
click at [59, 26] on div "Status No active tasks You are ready to start receiving tasks. Venezza Koren In…" at bounding box center [46, 80] width 70 height 138
click at [66, 22] on div "Status No active tasks You are ready to start receiving tasks. Venezza Koren In…" at bounding box center [46, 80] width 70 height 138
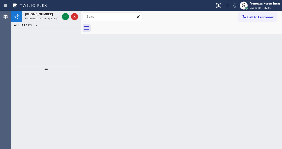
click at [66, 22] on div "ALL TASKS ALL TASKS ACTIVE TASKS TASKS IN WRAP UP" at bounding box center [46, 25] width 70 height 6
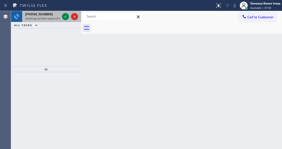
click at [66, 22] on div "[PHONE_NUMBER] Incoming call from queue [Test] All" at bounding box center [46, 16] width 70 height 11
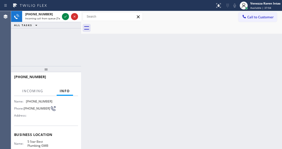
scroll to position [44, 0]
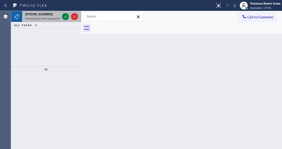
click at [47, 18] on span "Incoming call from queue [Test] All" at bounding box center [46, 19] width 42 height 4
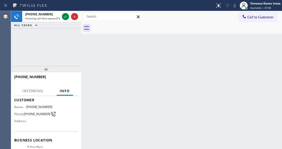
scroll to position [50, 0]
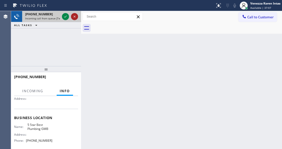
click at [75, 17] on icon at bounding box center [75, 17] width 2 height 2
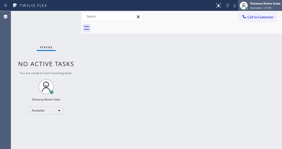
click at [258, 6] on span "Available | 37:09" at bounding box center [260, 8] width 21 height 4
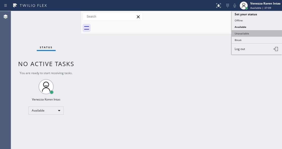
click at [241, 34] on button "Unavailable" at bounding box center [257, 33] width 50 height 7
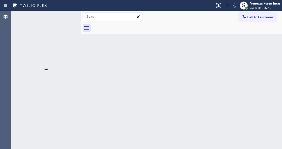
click at [211, 60] on div "Back to Dashboard Change Sender ID Customers Technicians Select a contact Outbo…" at bounding box center [181, 80] width 201 height 138
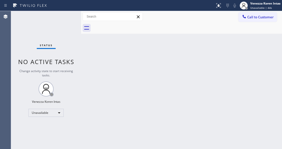
click at [250, 102] on div "Back to Dashboard Change Sender ID Customers Technicians Select a contact Outbo…" at bounding box center [181, 80] width 201 height 138
click at [40, 47] on div "Status" at bounding box center [46, 47] width 19 height 6
drag, startPoint x: 40, startPoint y: 31, endPoint x: 225, endPoint y: 42, distance: 185.9
click at [44, 35] on div "Status No active tasks Change activity state to start receiving tasks. Venezza …" at bounding box center [46, 80] width 70 height 138
click at [246, 1] on div at bounding box center [243, 5] width 11 height 11
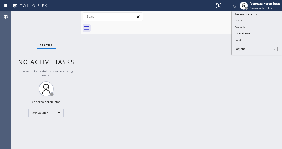
click at [180, 42] on div "Back to Dashboard Change Sender ID Customers Technicians Select a contact Outbo…" at bounding box center [181, 80] width 201 height 138
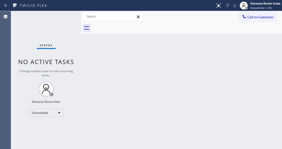
click at [54, 18] on div "Status No active tasks Change activity state to start receiving tasks. Venezza …" at bounding box center [46, 80] width 70 height 138
click at [258, 7] on span "Unavailable | 4:31" at bounding box center [261, 8] width 23 height 4
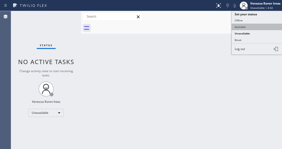
click at [253, 28] on button "Available" at bounding box center [257, 27] width 50 height 7
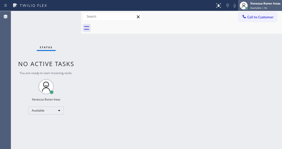
click at [262, 6] on span "Available | 0s" at bounding box center [258, 8] width 17 height 4
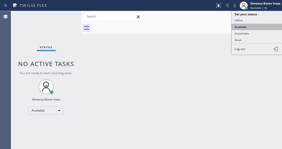
click at [247, 26] on button "Available" at bounding box center [257, 27] width 50 height 7
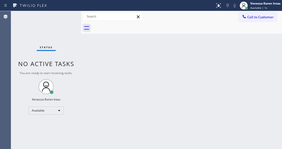
drag, startPoint x: 197, startPoint y: 46, endPoint x: 194, endPoint y: 47, distance: 4.0
click at [196, 47] on div "Back to Dashboard Change Sender ID Customers Technicians Select a contact Outbo…" at bounding box center [181, 80] width 201 height 138
click at [63, 17] on div "Status No active tasks You are ready to start receiving tasks. Venezza Koren In…" at bounding box center [46, 80] width 70 height 138
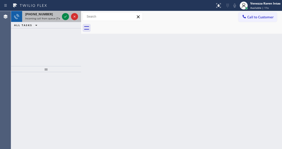
drag, startPoint x: 63, startPoint y: 17, endPoint x: 61, endPoint y: 21, distance: 4.2
click at [63, 17] on icon at bounding box center [65, 17] width 6 height 6
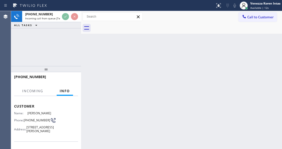
scroll to position [50, 0]
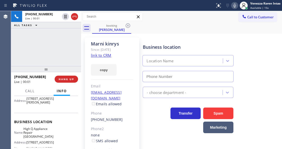
type input "[PHONE_NUMBER]"
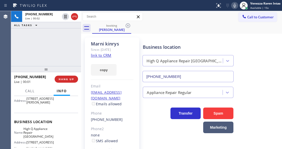
click at [102, 57] on link "link to CRM" at bounding box center [101, 55] width 20 height 5
click at [237, 5] on icon at bounding box center [235, 6] width 6 height 6
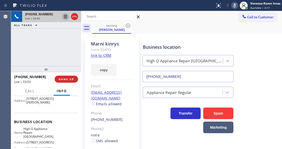
click at [67, 16] on icon at bounding box center [65, 17] width 6 height 6
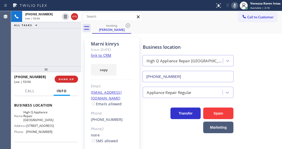
scroll to position [67, 0]
drag, startPoint x: 27, startPoint y: 119, endPoint x: 50, endPoint y: 127, distance: 24.4
click at [50, 122] on span "High Q Appliance Repair [GEOGRAPHIC_DATA]" at bounding box center [38, 117] width 30 height 12
click at [160, 148] on div "Business location High Q Appliance Repair [GEOGRAPHIC_DATA] [PHONE_NUMBER] Appl…" at bounding box center [211, 112] width 139 height 147
click at [234, 6] on icon at bounding box center [235, 6] width 6 height 6
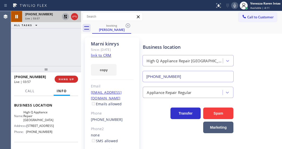
click at [65, 17] on icon at bounding box center [65, 17] width 6 height 6
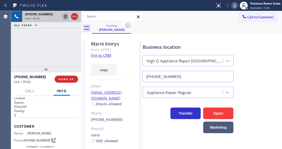
scroll to position [0, 0]
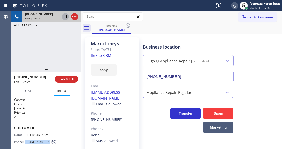
drag, startPoint x: 33, startPoint y: 145, endPoint x: 26, endPoint y: 138, distance: 9.8
click at [26, 140] on span "[PHONE_NUMBER]" at bounding box center [37, 142] width 26 height 4
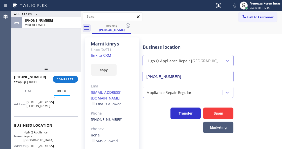
scroll to position [67, 0]
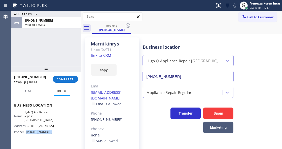
drag, startPoint x: 55, startPoint y: 137, endPoint x: 26, endPoint y: 140, distance: 29.3
click at [26, 136] on div "Name: High Q Appliance Repair [GEOGRAPHIC_DATA] Address: [STREET_ADDRESS] Phone…" at bounding box center [46, 123] width 64 height 25
click at [68, 80] on span "COMPLETE" at bounding box center [65, 80] width 17 height 4
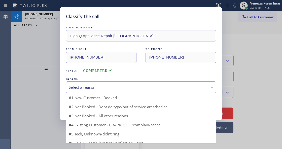
click at [121, 87] on div "Select a reason" at bounding box center [141, 88] width 145 height 6
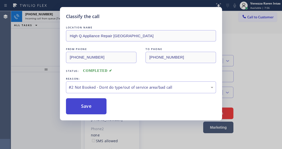
click at [104, 108] on button "Save" at bounding box center [86, 106] width 41 height 16
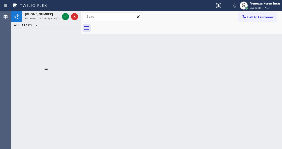
click at [257, 8] on span "Available | 7:57" at bounding box center [259, 8] width 19 height 4
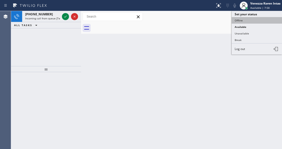
click at [243, 20] on button "Offline" at bounding box center [257, 20] width 50 height 7
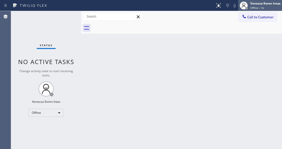
click at [254, 9] on span "Offline | 0s" at bounding box center [257, 8] width 14 height 4
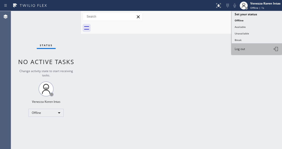
click at [241, 49] on span "Log out" at bounding box center [240, 49] width 10 height 4
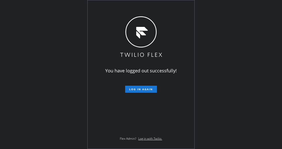
click at [55, 67] on div "You have logged out successfully! Log in again Flex Admin? Log in with Twilio." at bounding box center [141, 74] width 282 height 149
click at [62, 87] on div "You have logged out successfully! Log in again Flex Admin? Log in with Twilio." at bounding box center [141, 74] width 282 height 149
click at [66, 72] on div "You have logged out successfully! Log in again Flex Admin? Log in with Twilio." at bounding box center [141, 74] width 282 height 149
